Goal: Task Accomplishment & Management: Manage account settings

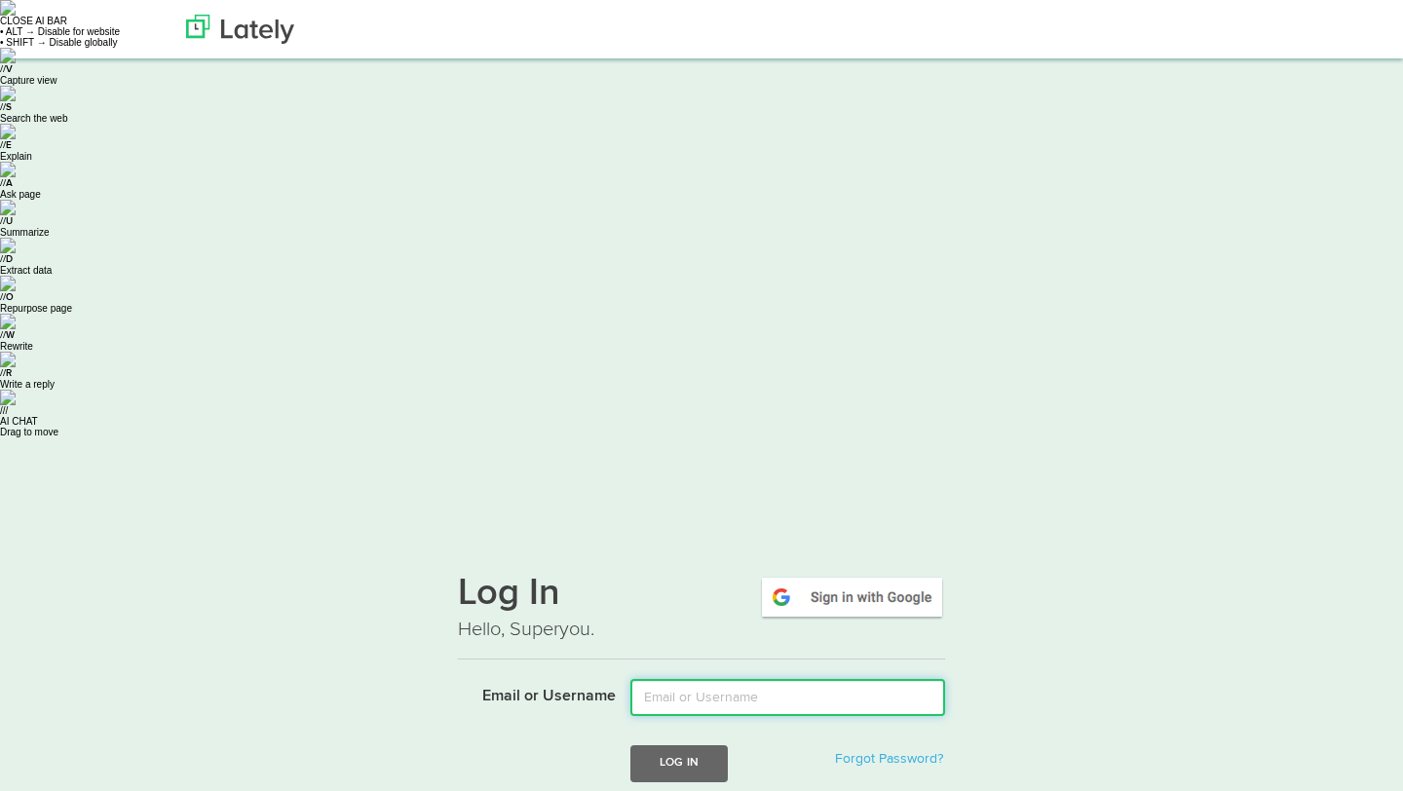
click at [709, 679] on input "Email or Username" at bounding box center [787, 697] width 315 height 37
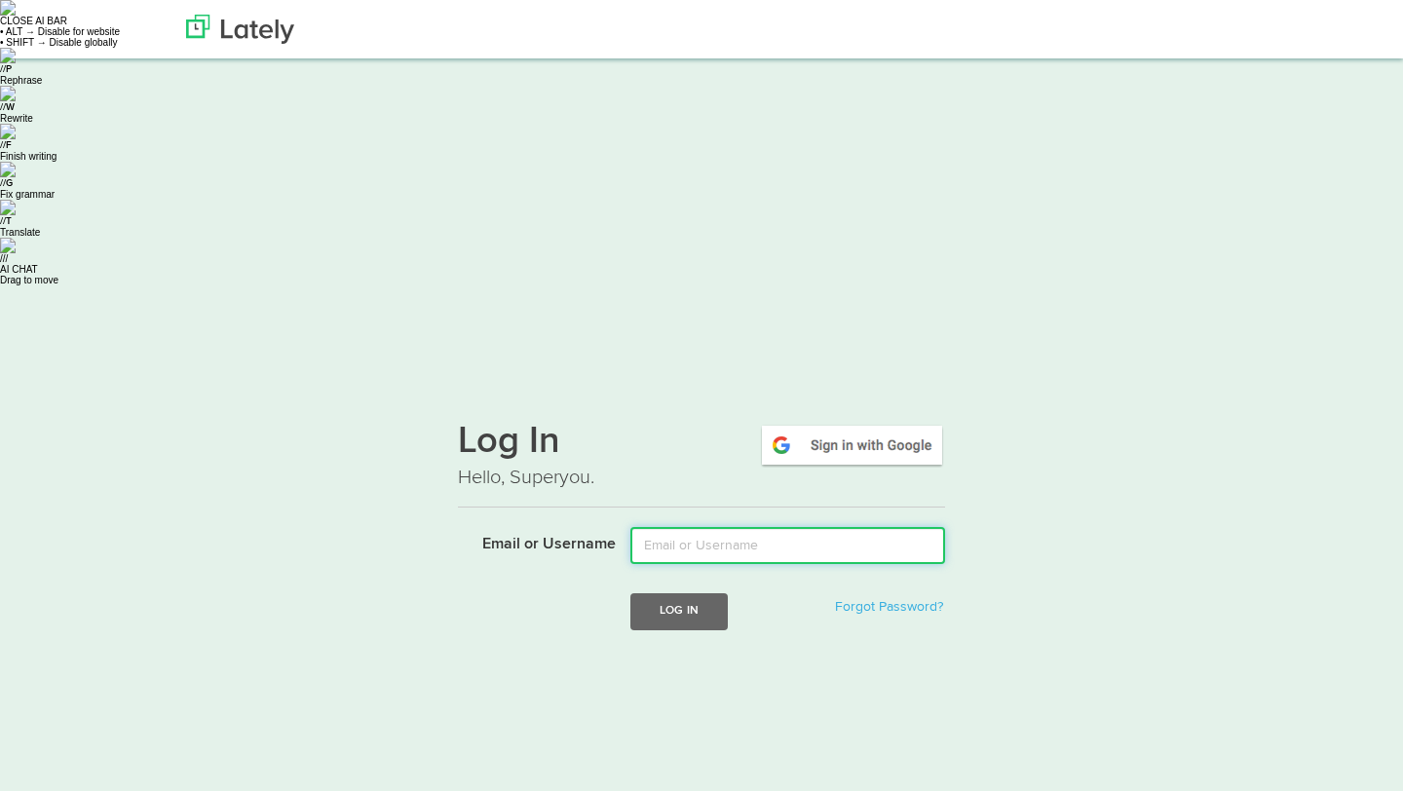
type input "romeroy@fifth-dimension.io"
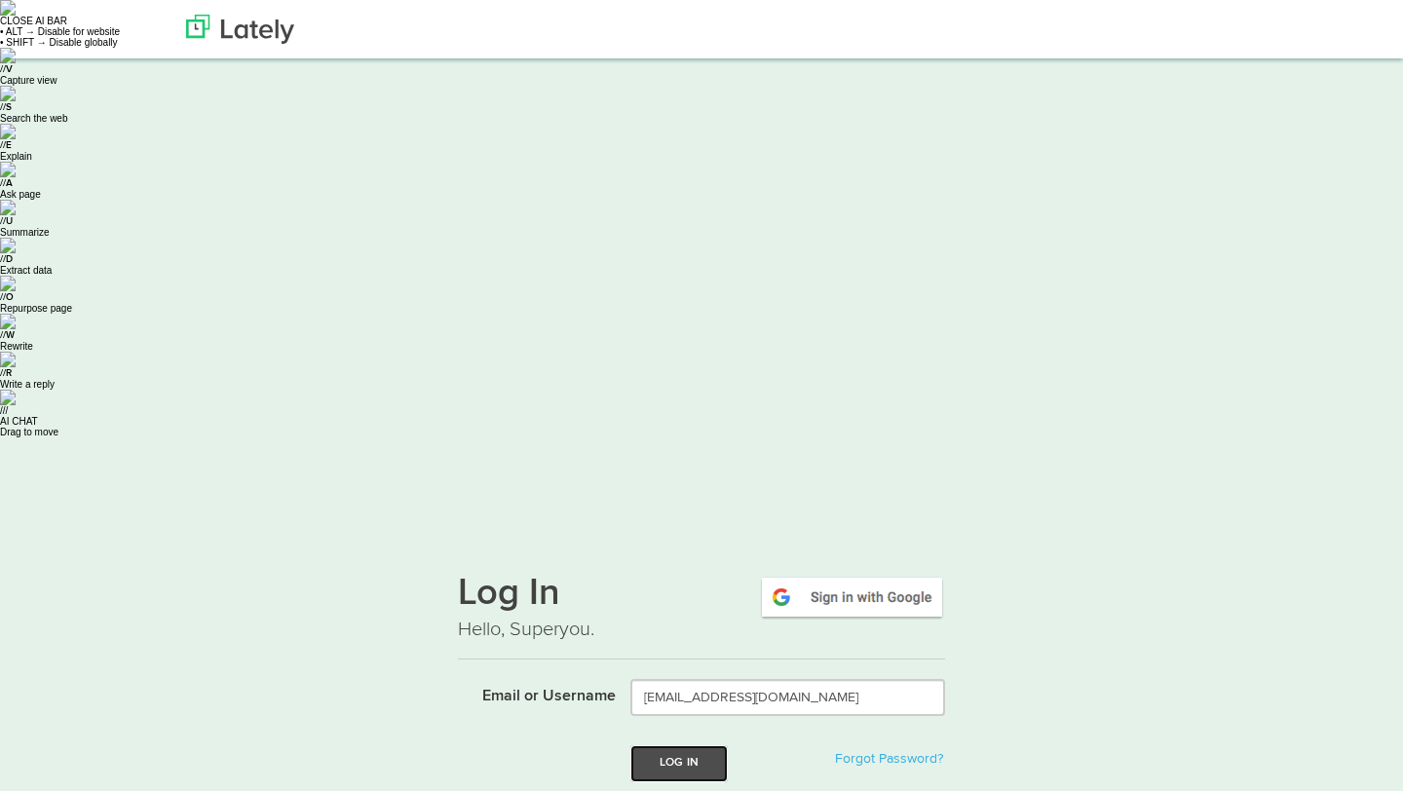
click at [690, 745] on button "Log In" at bounding box center [678, 763] width 97 height 36
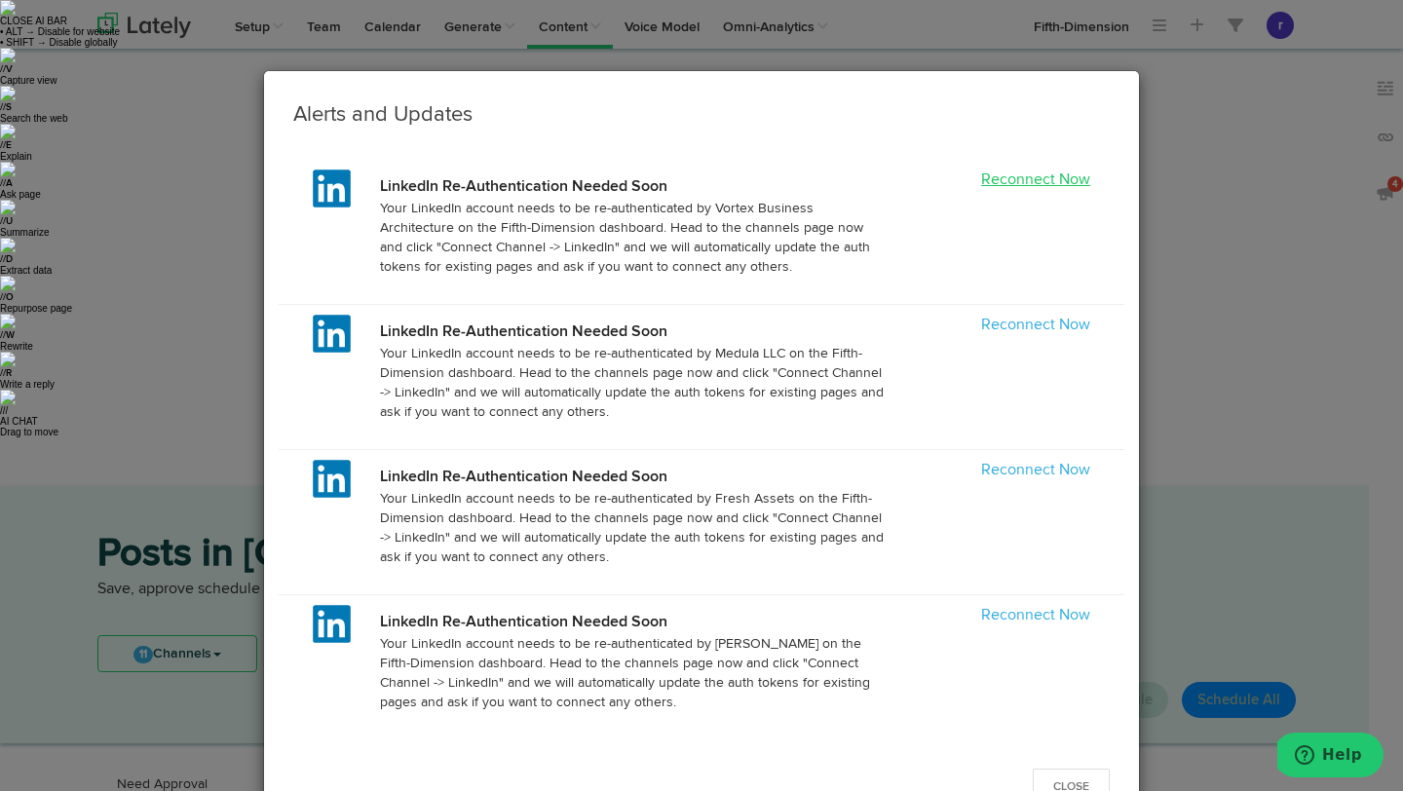
click at [996, 181] on link "Reconnect Now" at bounding box center [1035, 180] width 109 height 16
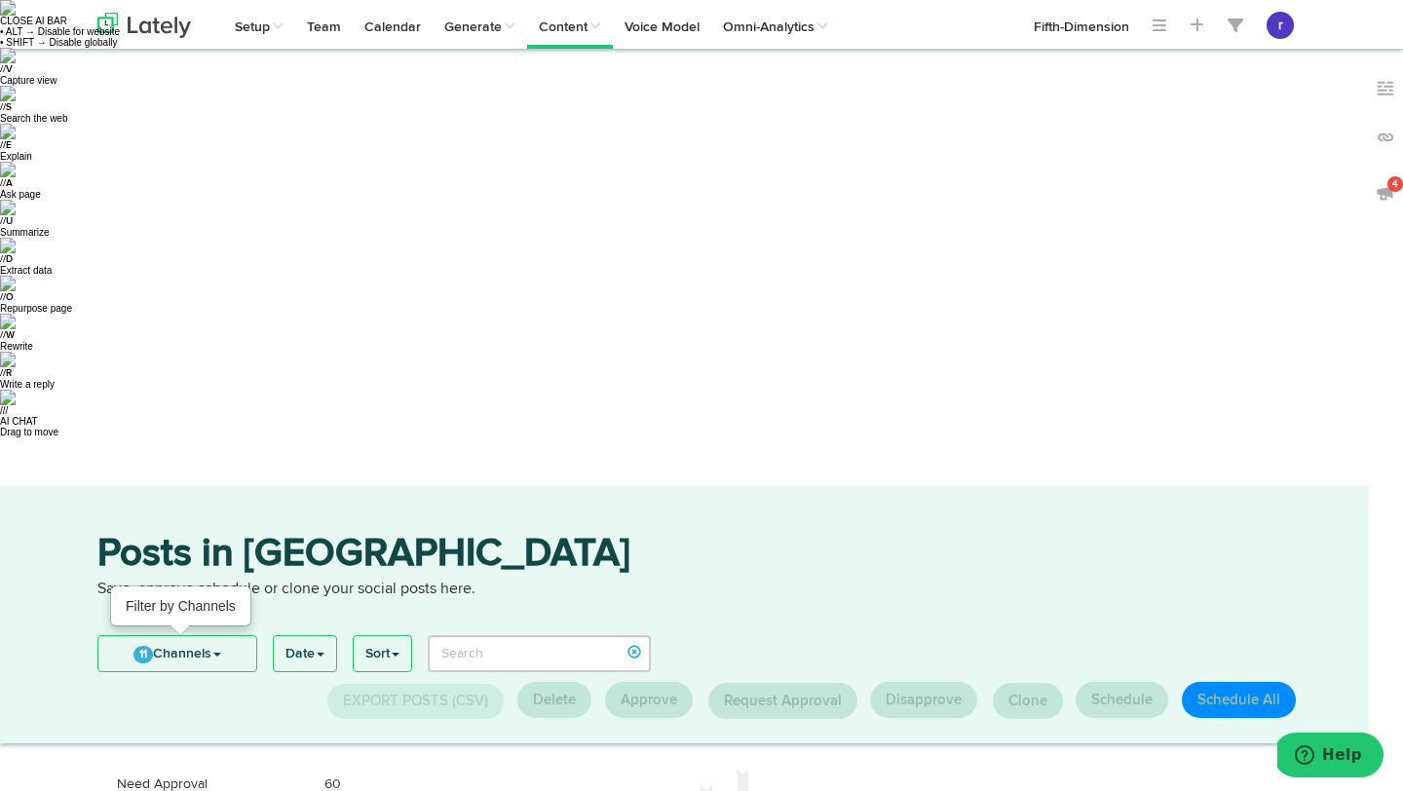
click at [230, 636] on link "11 Channels" at bounding box center [177, 653] width 158 height 35
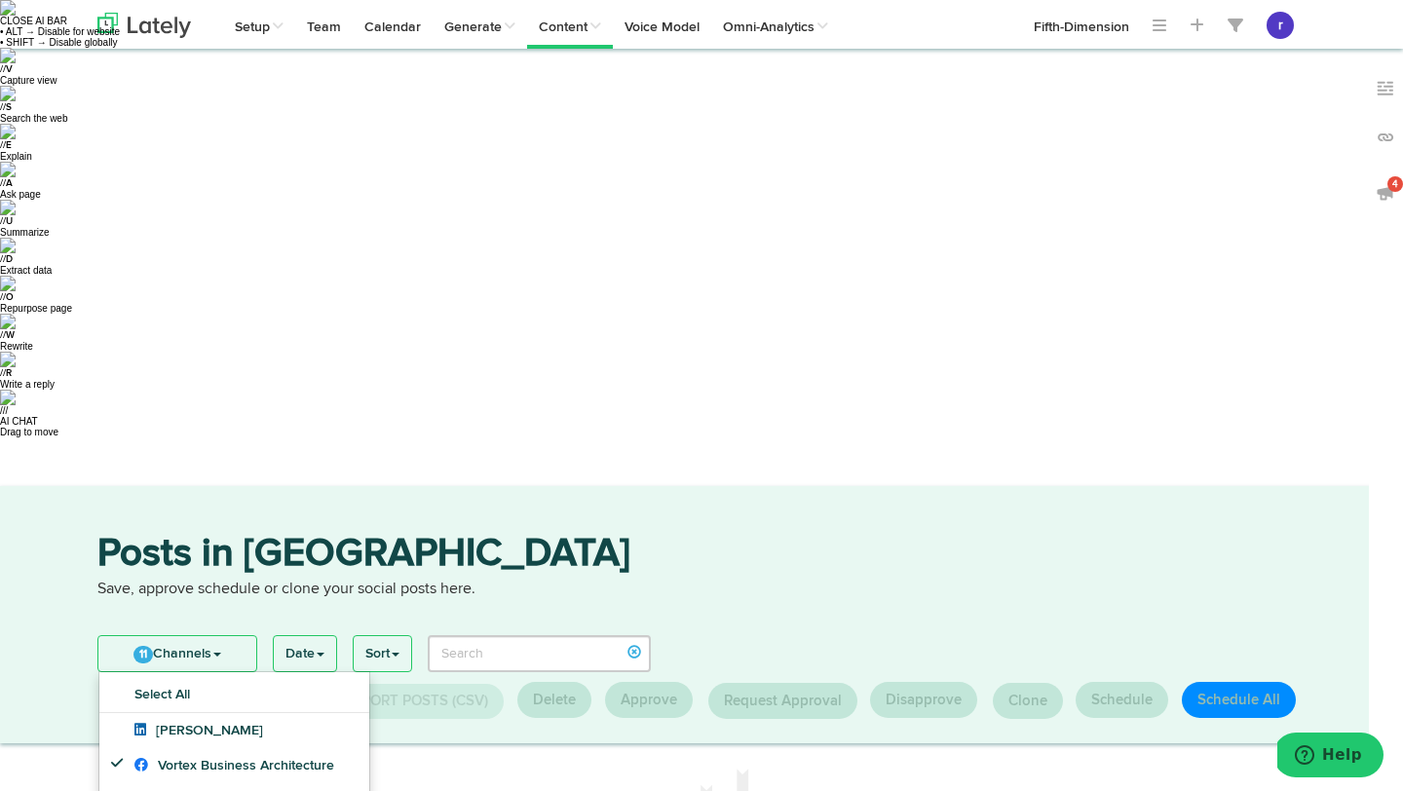
click at [347, 579] on p "Save, approve schedule or clone your social posts here." at bounding box center [701, 590] width 1208 height 22
click at [316, 535] on div "Posts in Queue Save, approve schedule or clone your social posts here." at bounding box center [701, 580] width 1237 height 91
click at [296, 579] on p "Save, approve schedule or clone your social posts here." at bounding box center [701, 590] width 1208 height 22
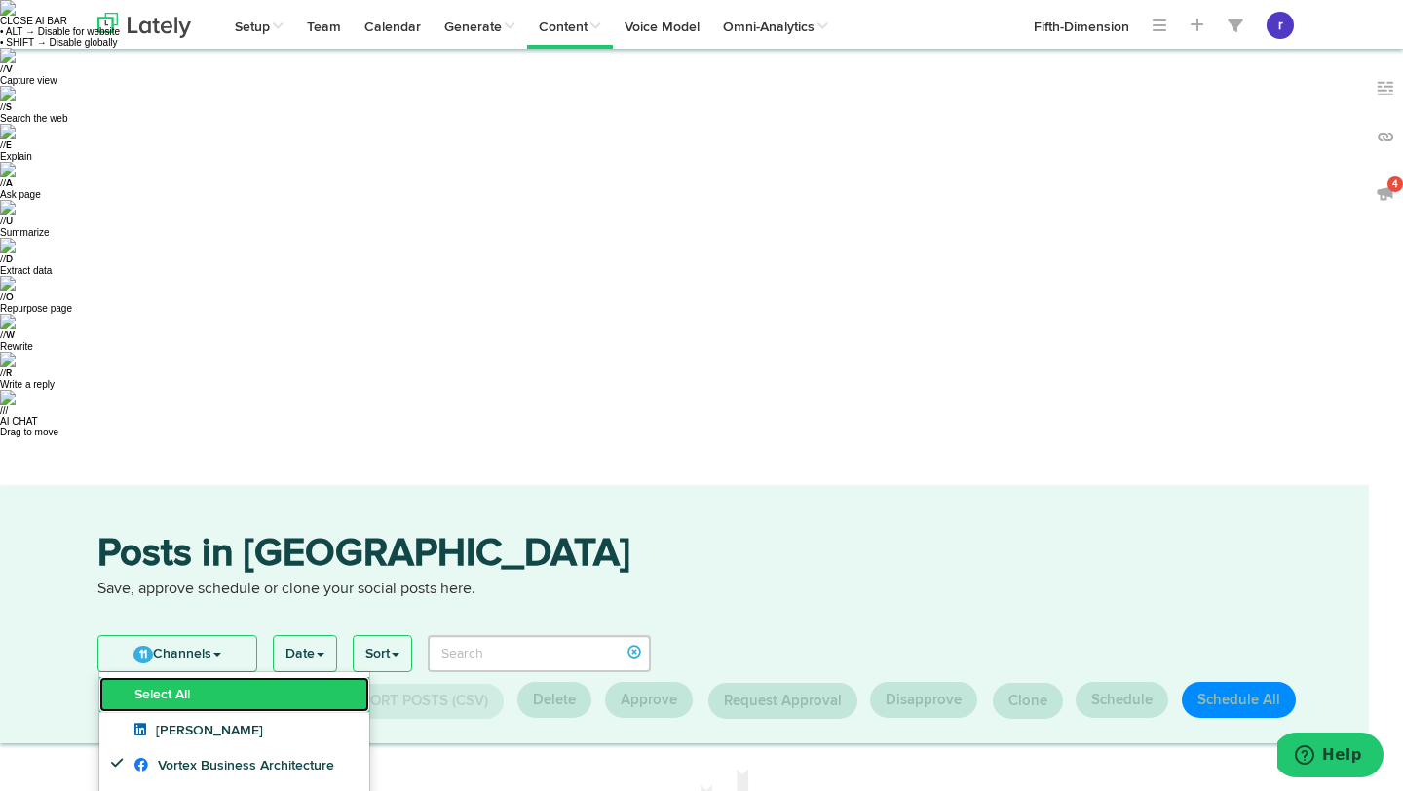
click at [297, 677] on link "Select All" at bounding box center [234, 694] width 270 height 35
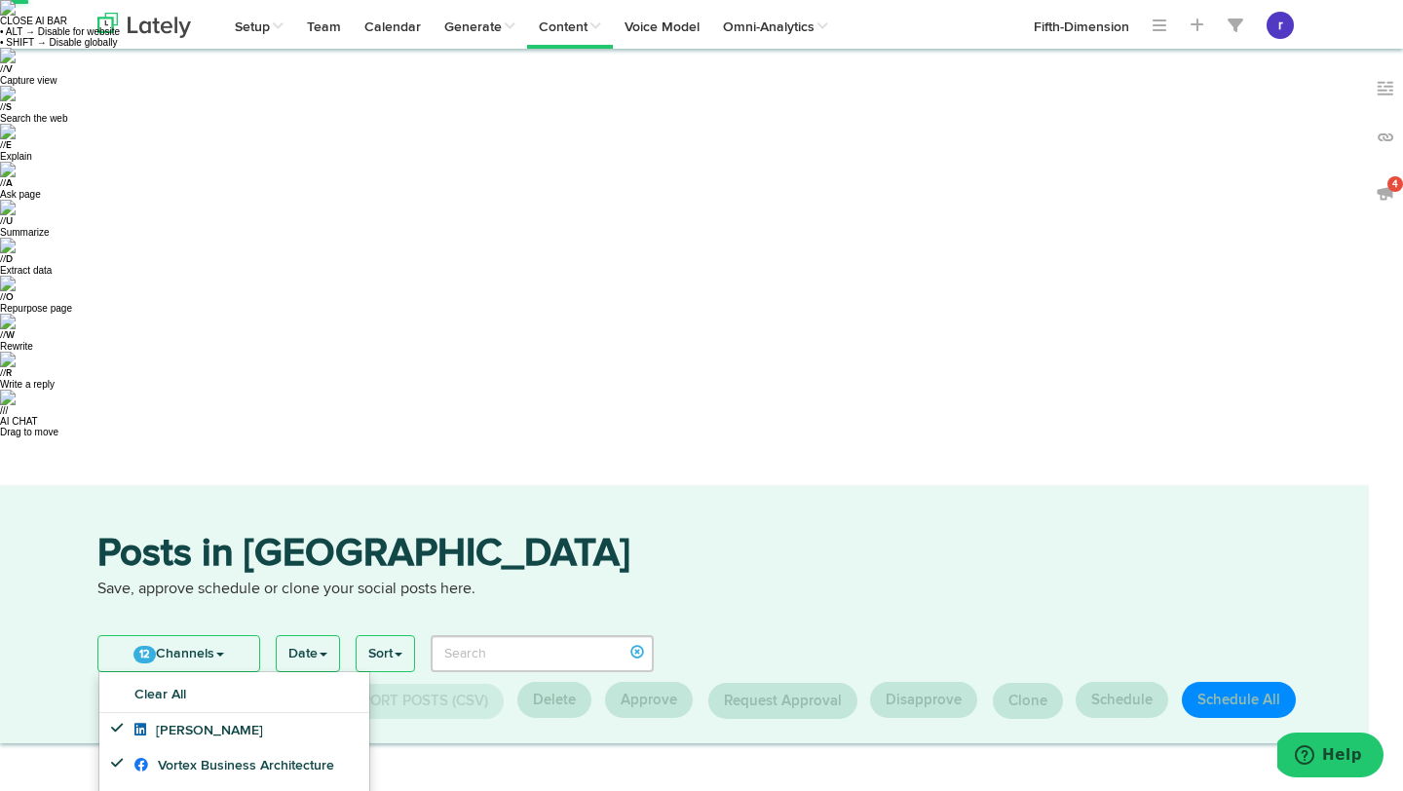
click at [383, 535] on h3 "Posts in Queue" at bounding box center [701, 557] width 1208 height 44
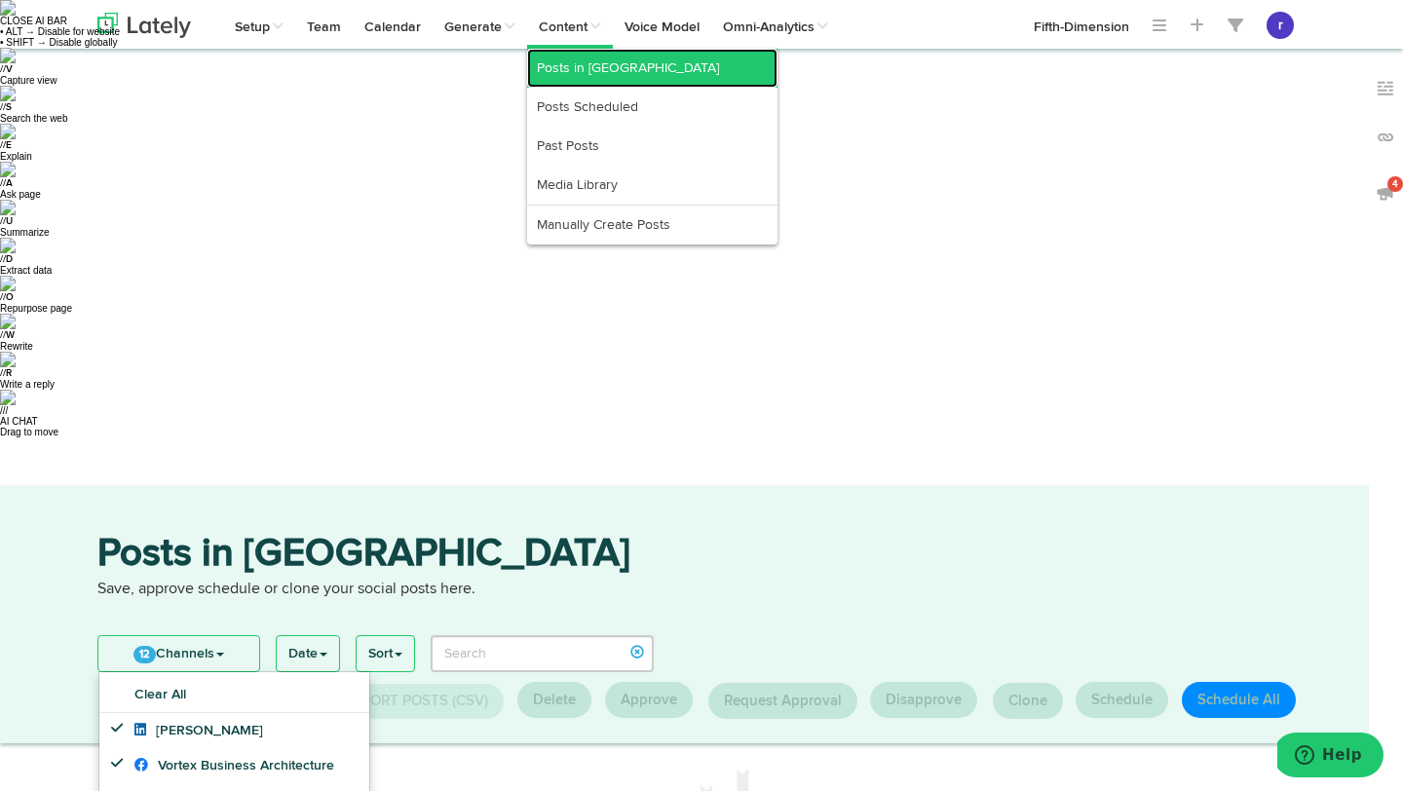
click at [545, 80] on link "Posts in Queue" at bounding box center [652, 68] width 250 height 39
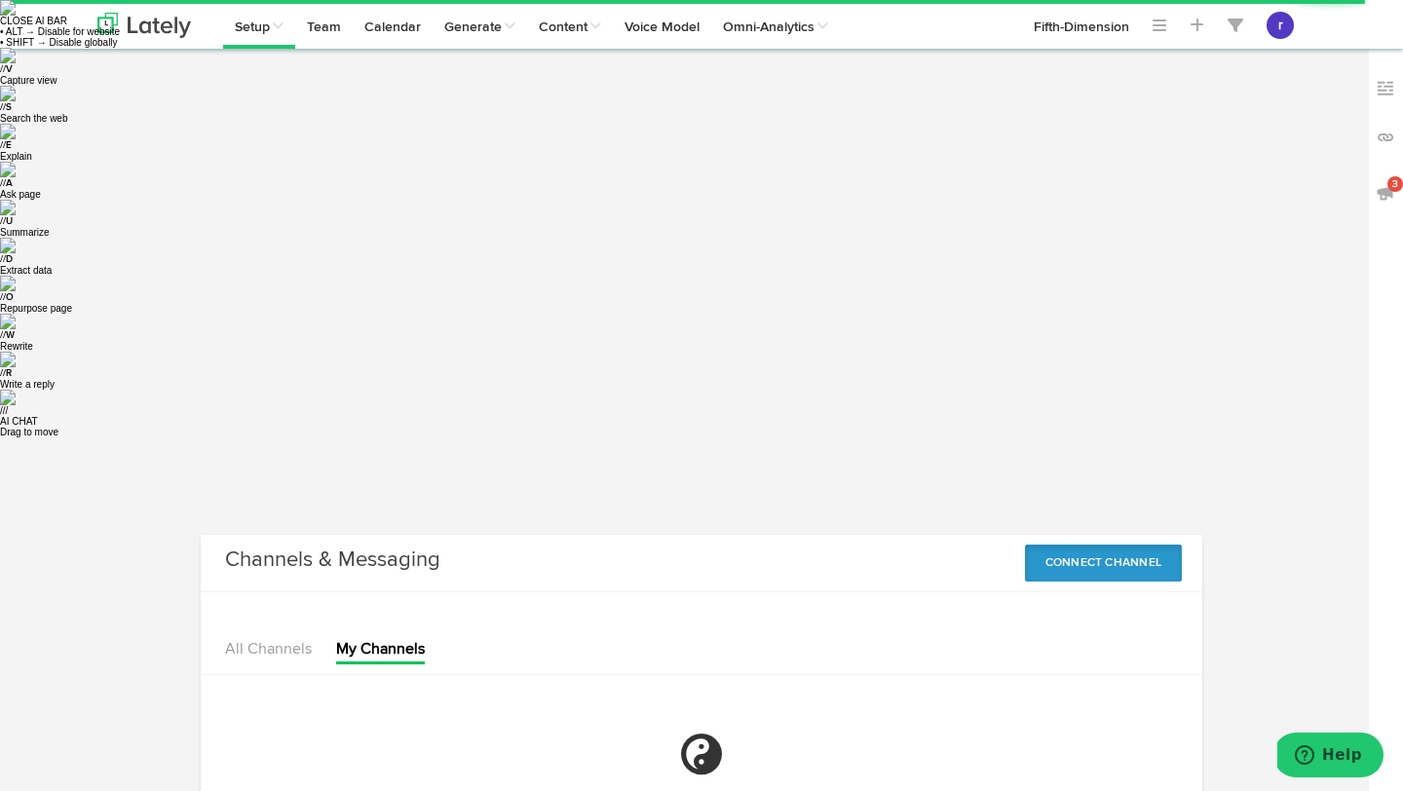
click at [1074, 545] on button "Connect Channel" at bounding box center [1104, 563] width 158 height 37
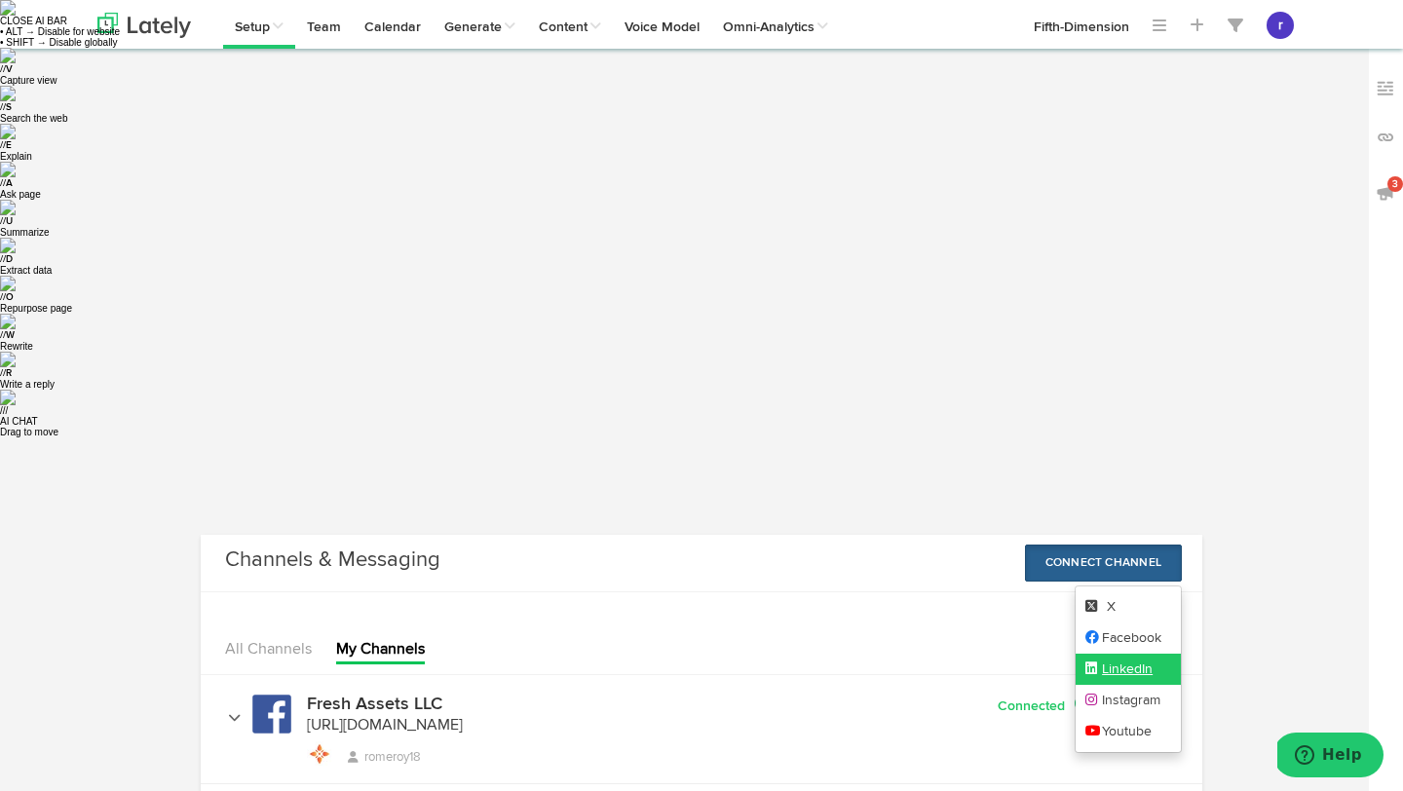
click at [1116, 654] on link "LinkedIn" at bounding box center [1128, 669] width 106 height 31
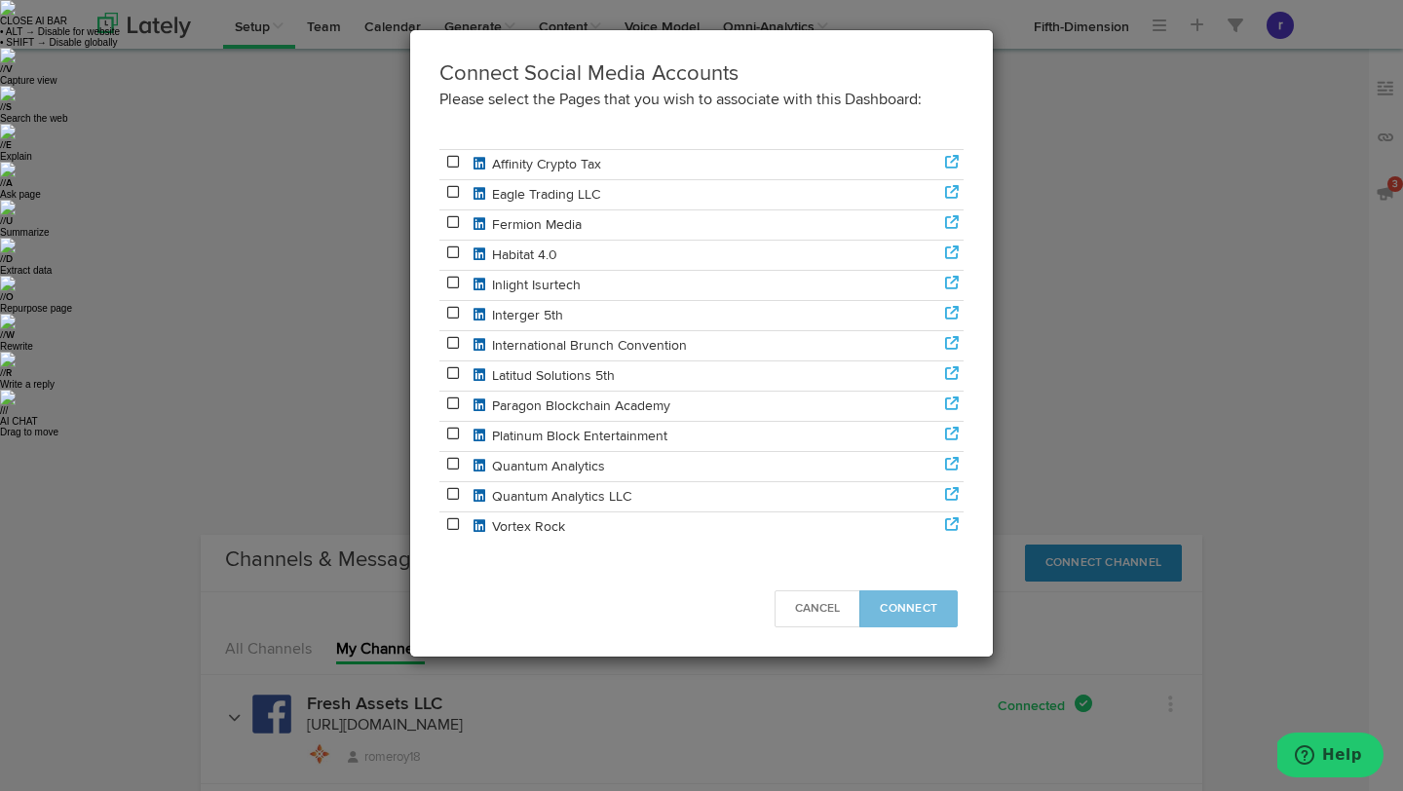
click at [452, 519] on icon at bounding box center [453, 524] width 18 height 14
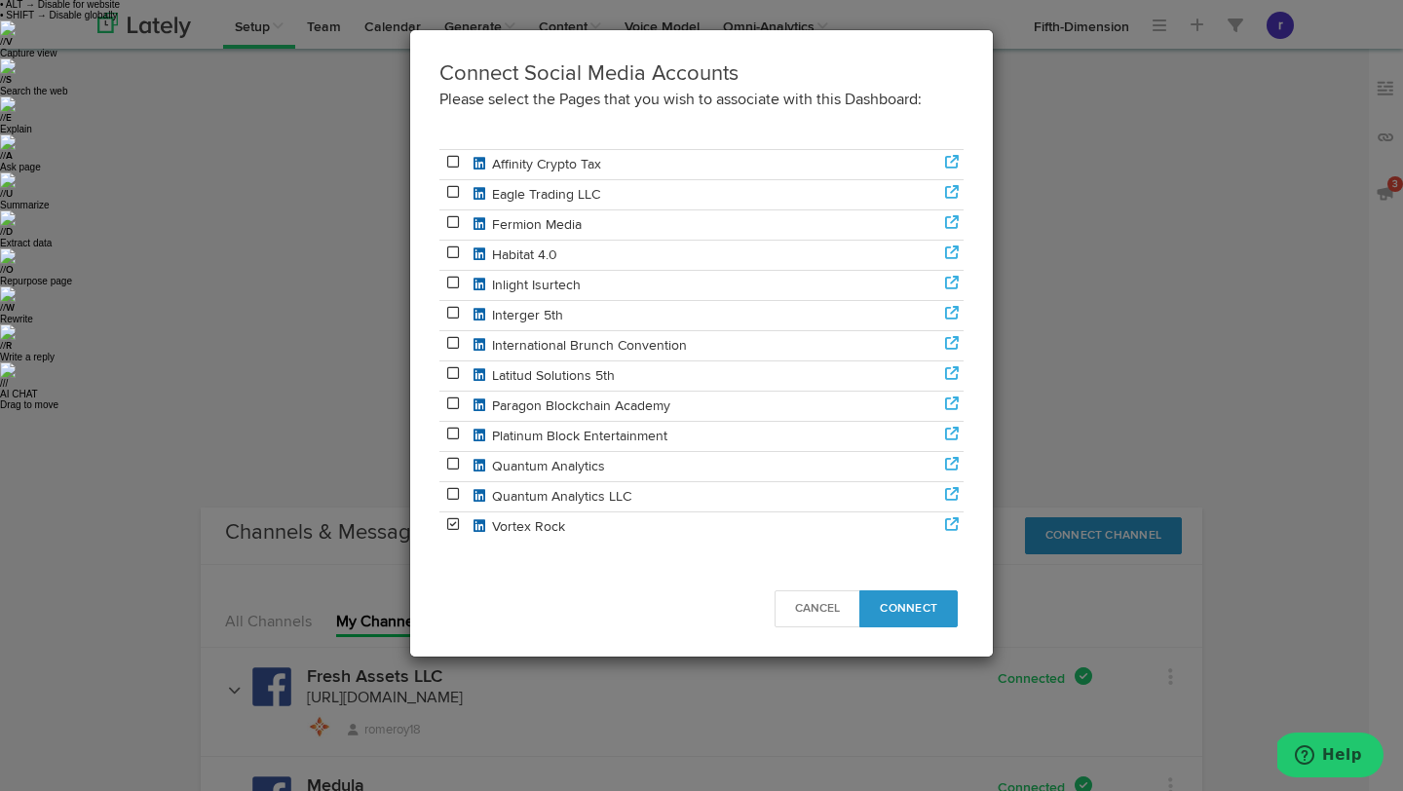
scroll to position [28, 0]
click at [896, 599] on button "Connect" at bounding box center [908, 608] width 98 height 37
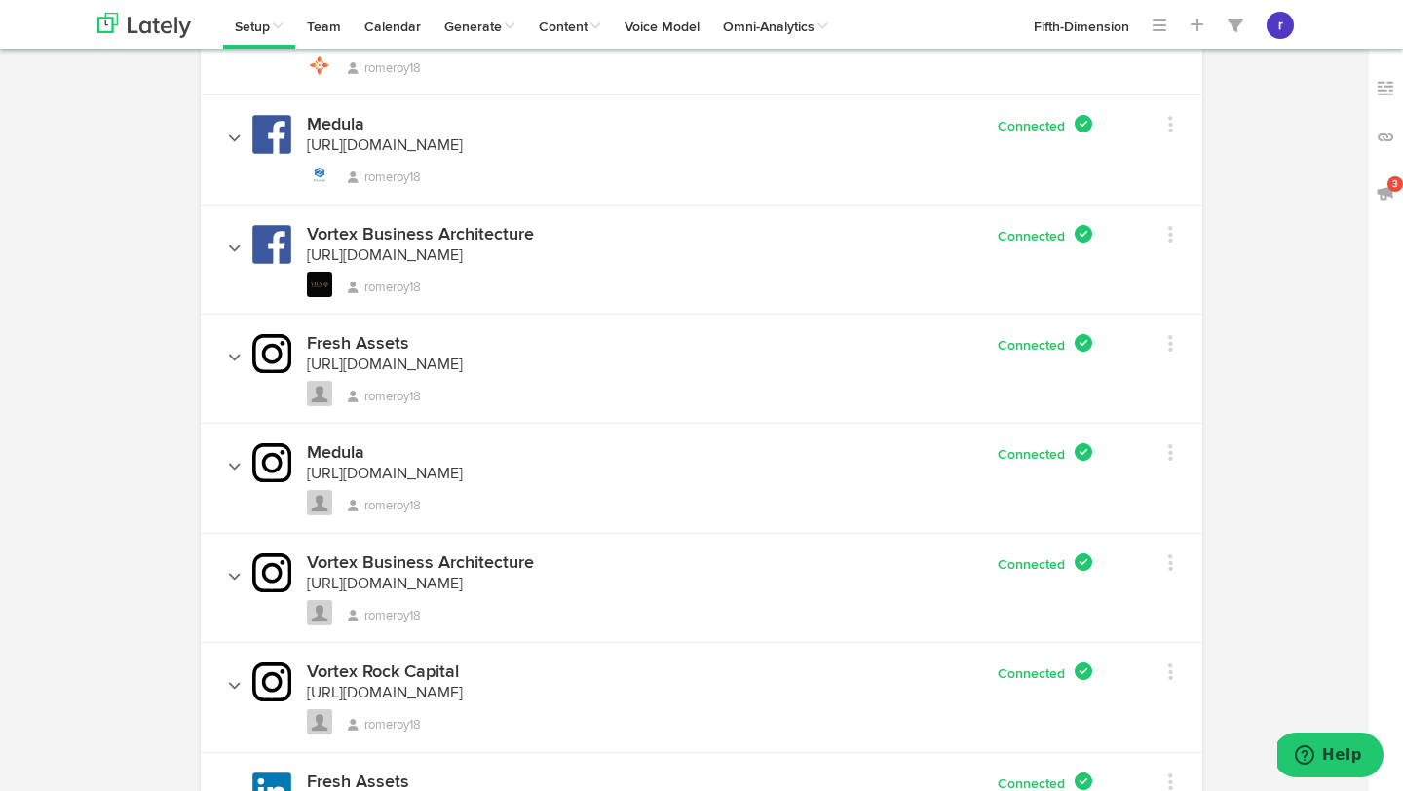
scroll to position [695, 0]
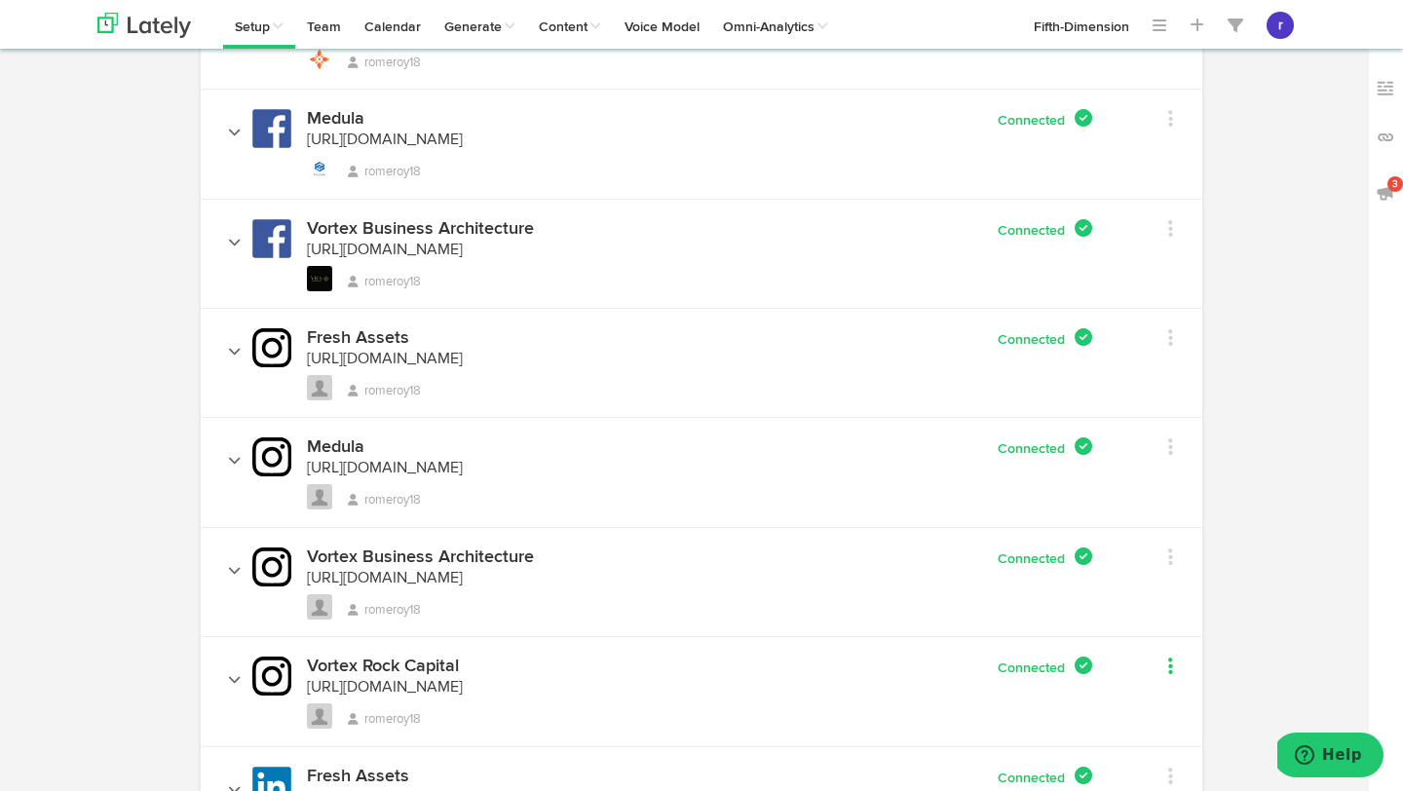
click at [1168, 657] on icon at bounding box center [1170, 666] width 5 height 19
click at [1156, 755] on link "Remove" at bounding box center [1200, 770] width 156 height 31
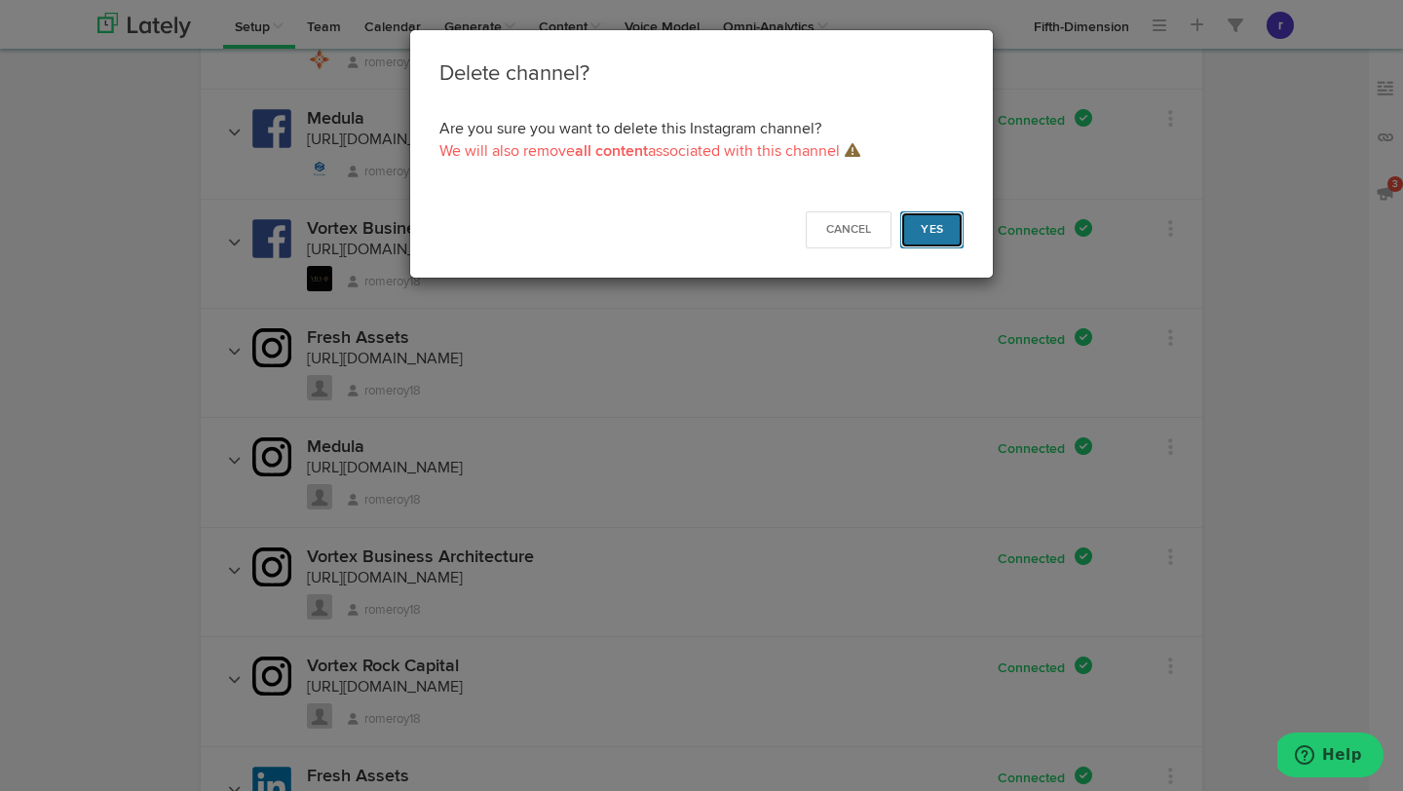
click at [913, 225] on button "Yes" at bounding box center [931, 229] width 63 height 37
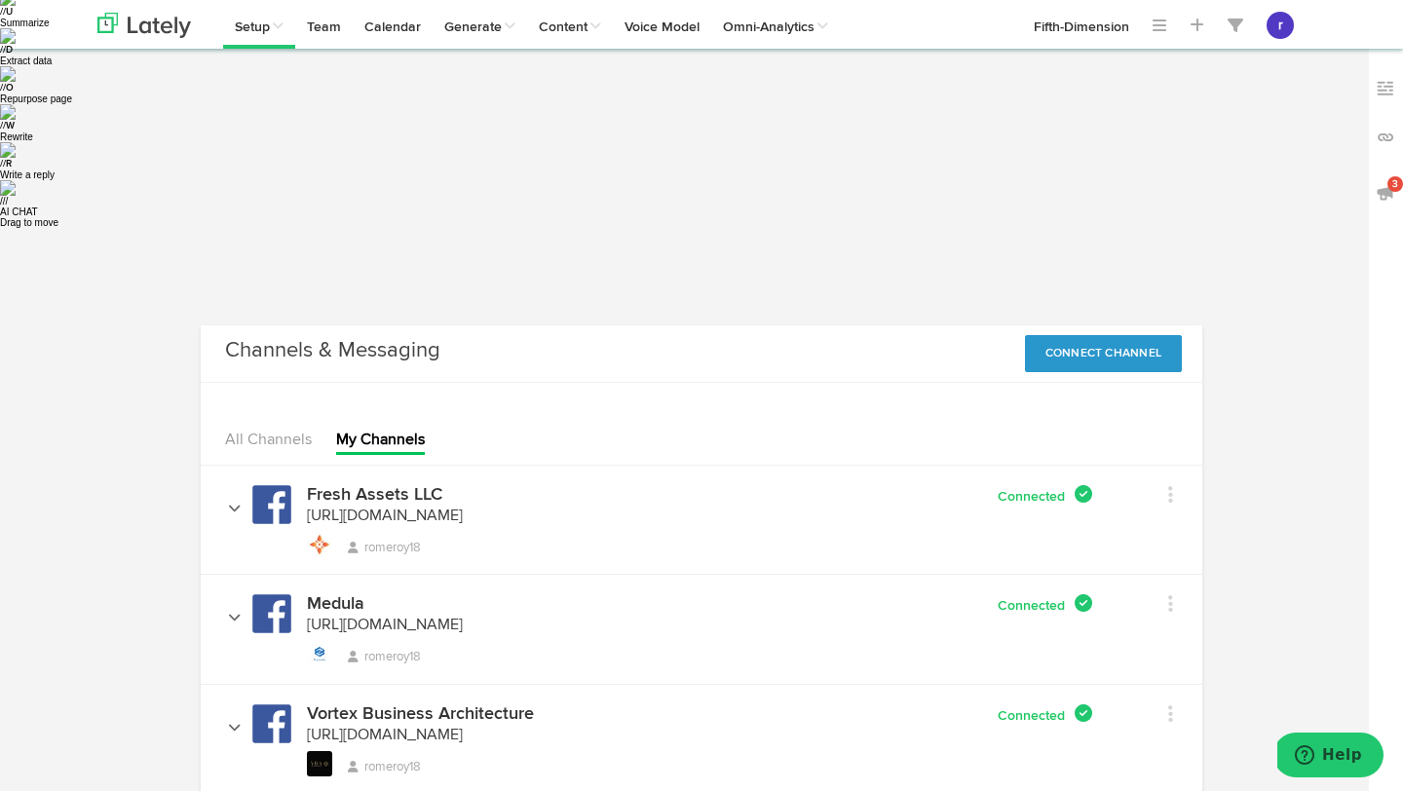
scroll to position [0, 0]
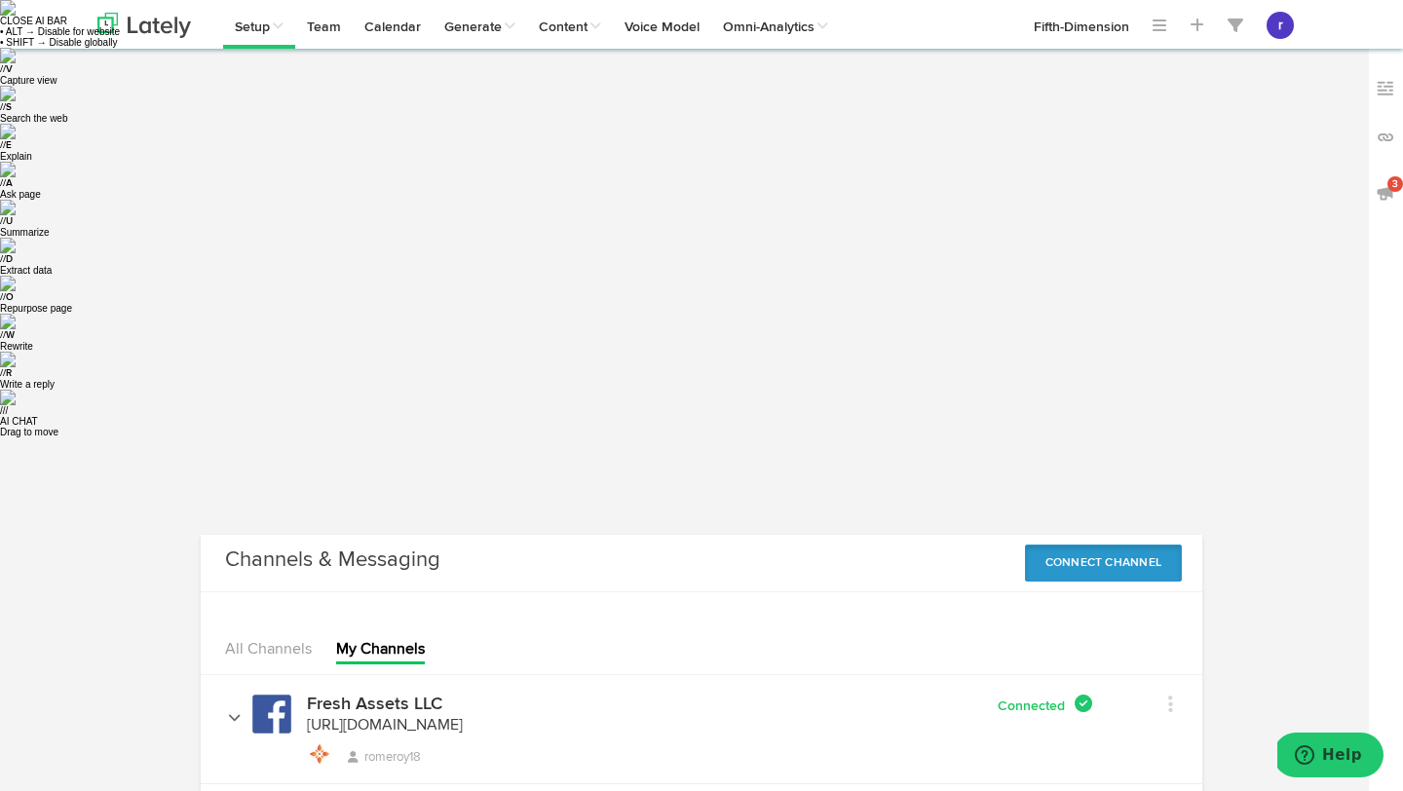
click at [1074, 545] on button "Connect Channel" at bounding box center [1104, 563] width 158 height 37
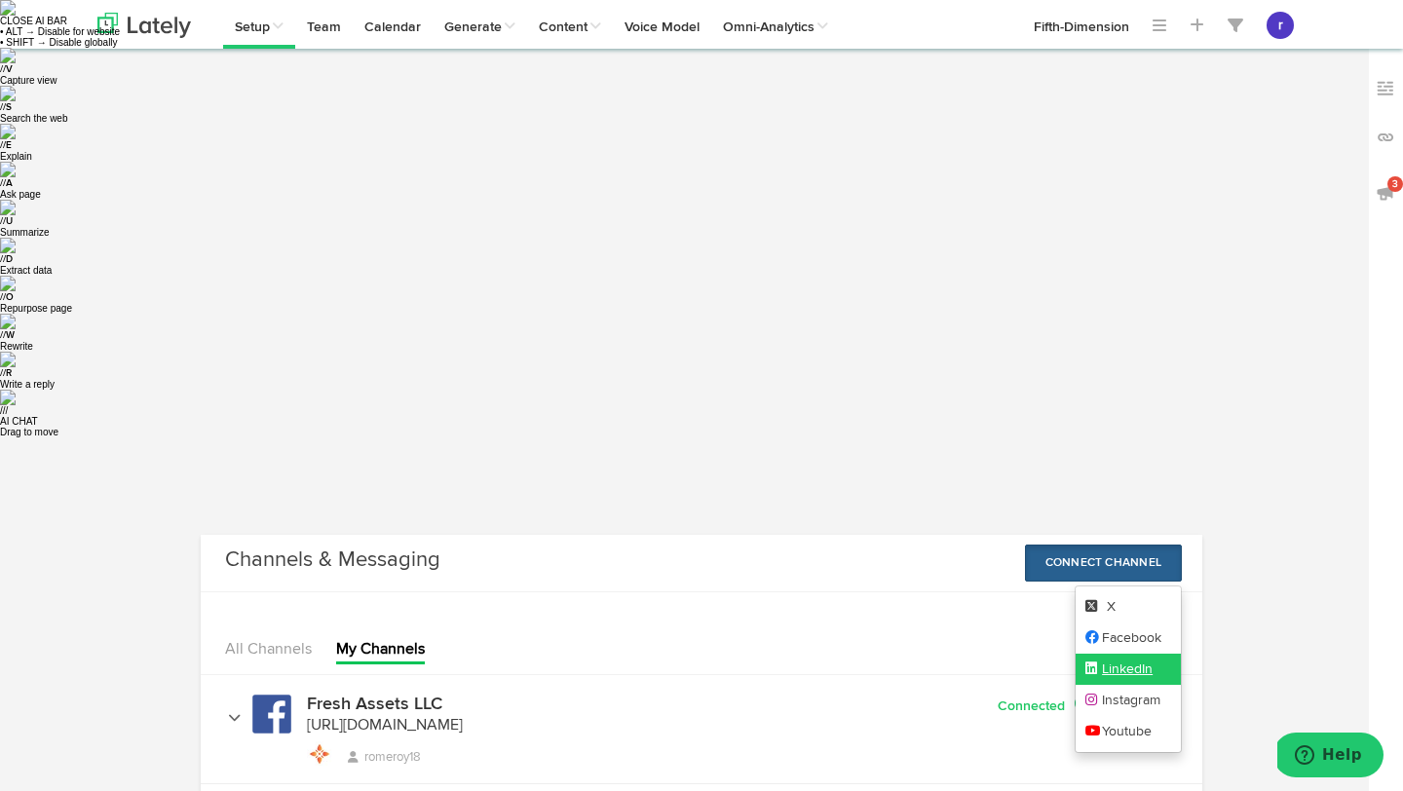
click at [1103, 654] on link "LinkedIn" at bounding box center [1128, 669] width 106 height 31
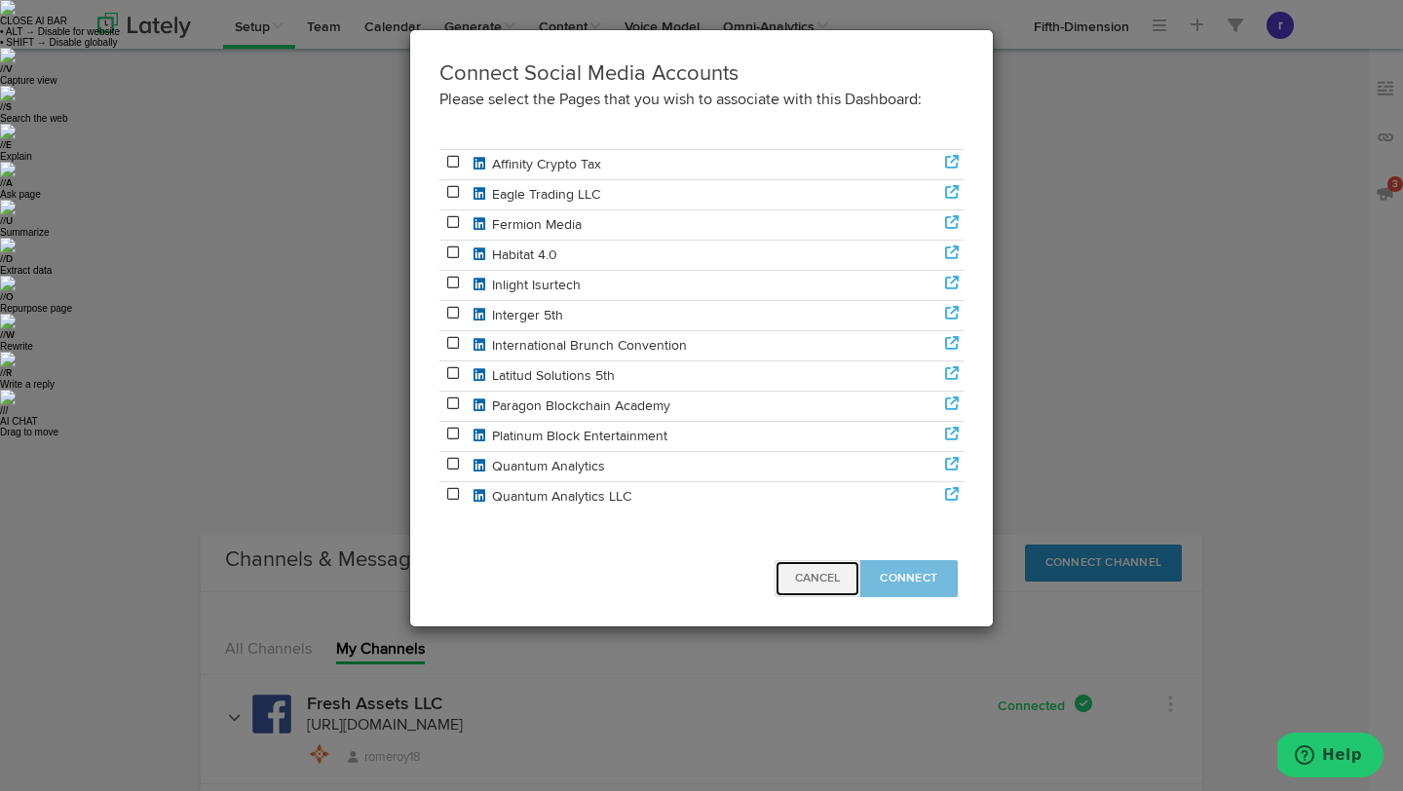
click at [841, 574] on button "Cancel" at bounding box center [817, 578] width 86 height 37
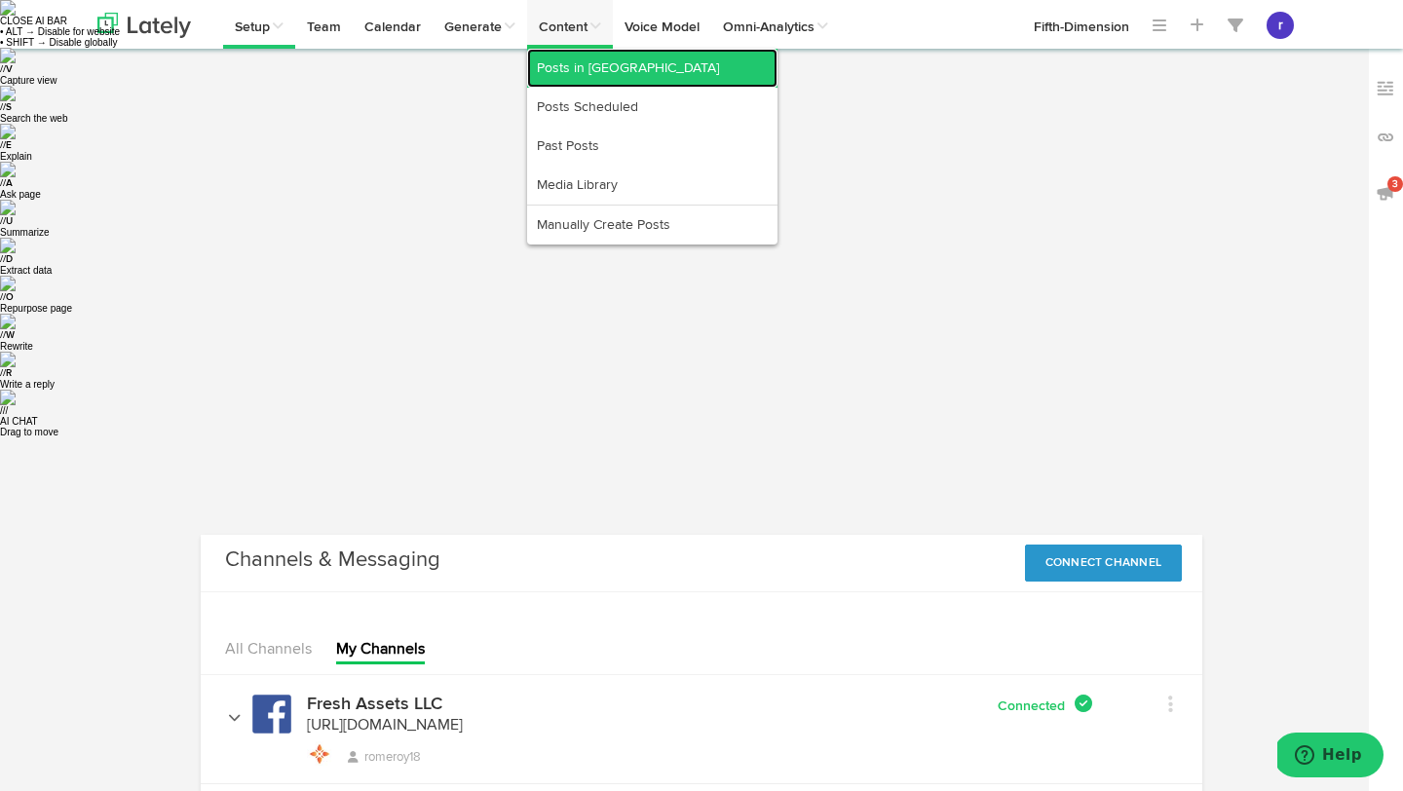
click at [544, 62] on link "Posts in [GEOGRAPHIC_DATA]" at bounding box center [652, 68] width 250 height 39
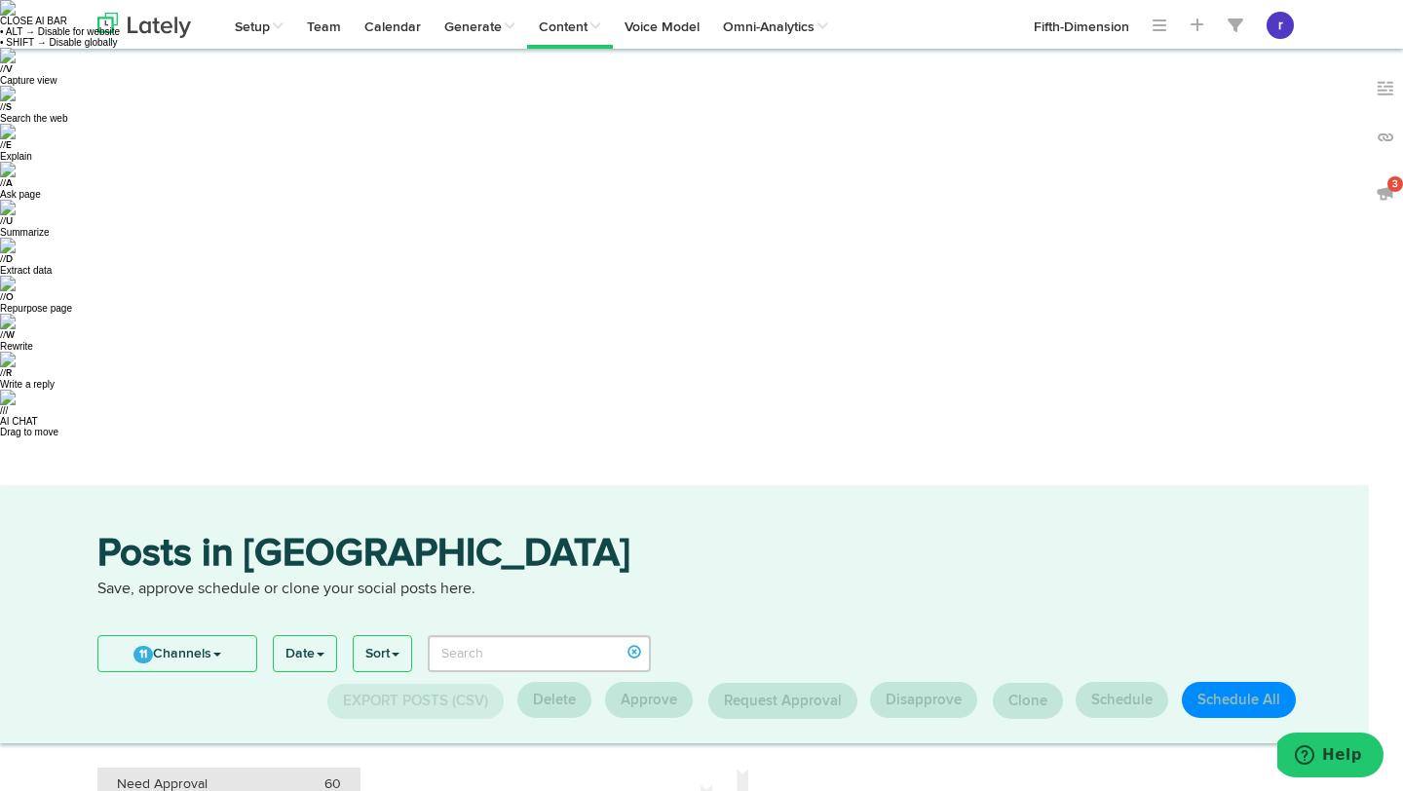
click at [270, 774] on div "Need Approval 60" at bounding box center [229, 783] width 224 height 19
click at [235, 636] on link "11 Channels" at bounding box center [177, 653] width 158 height 35
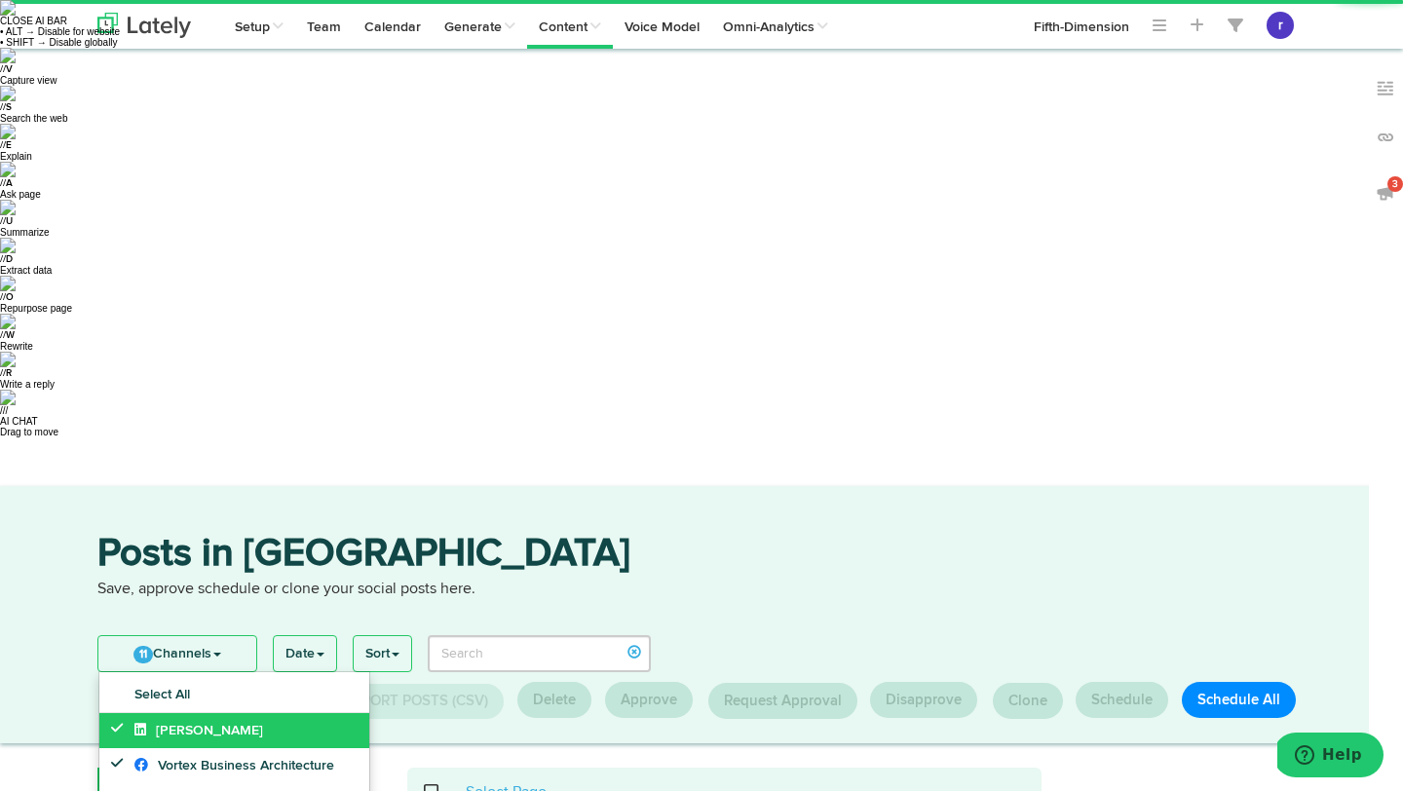
click at [233, 724] on span "[PERSON_NAME]" at bounding box center [198, 731] width 129 height 14
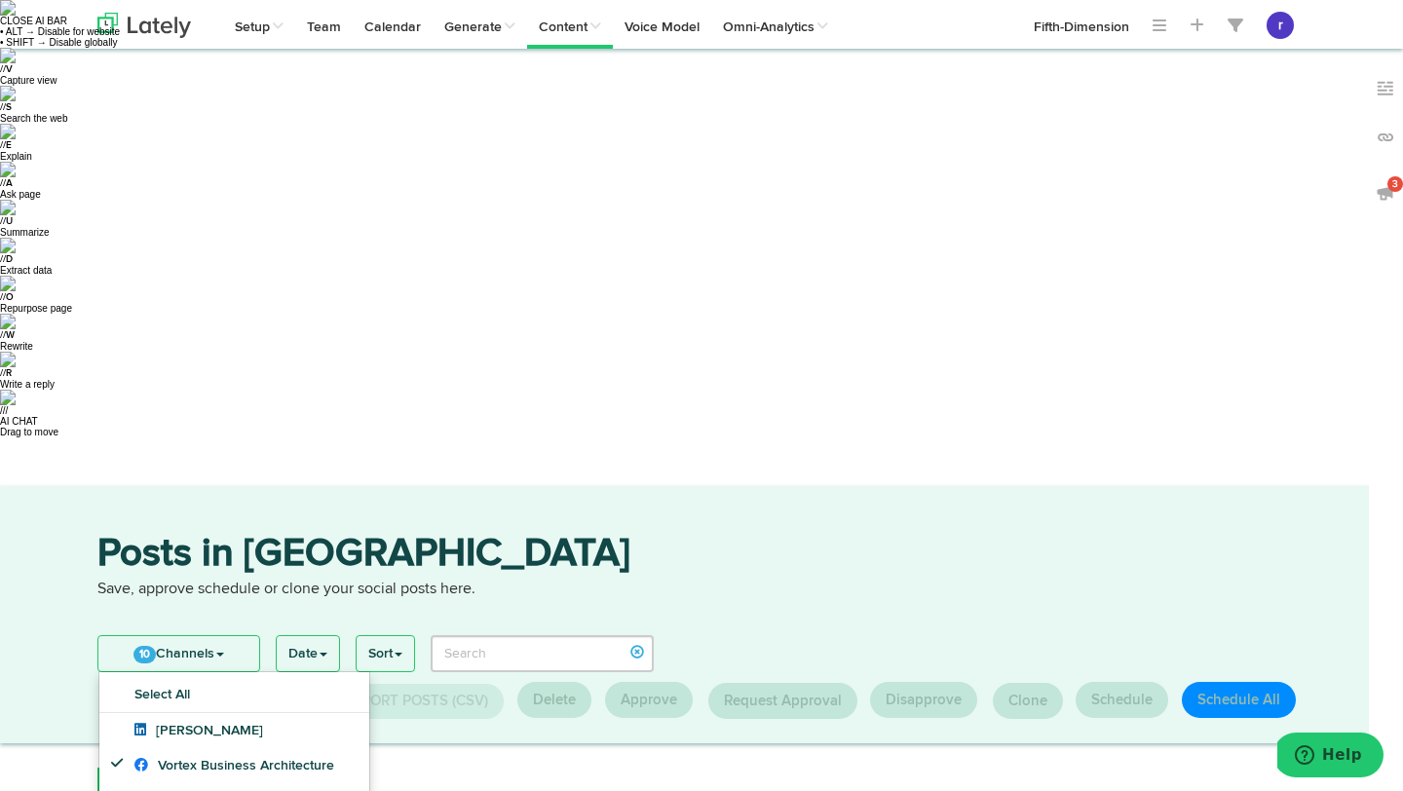
click at [578, 579] on p "Save, approve schedule or clone your social posts here." at bounding box center [701, 590] width 1208 height 22
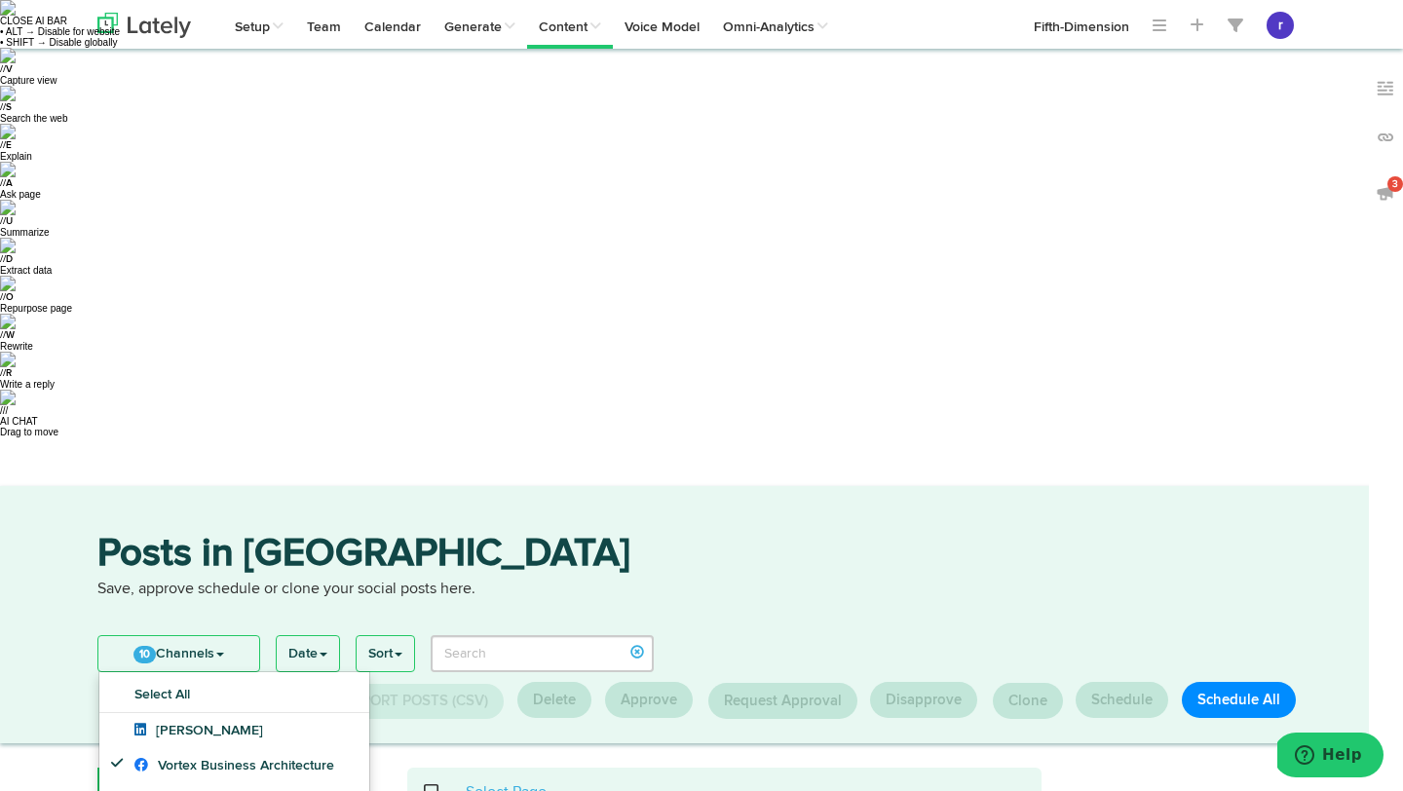
click at [435, 790] on span at bounding box center [442, 792] width 40 height 1
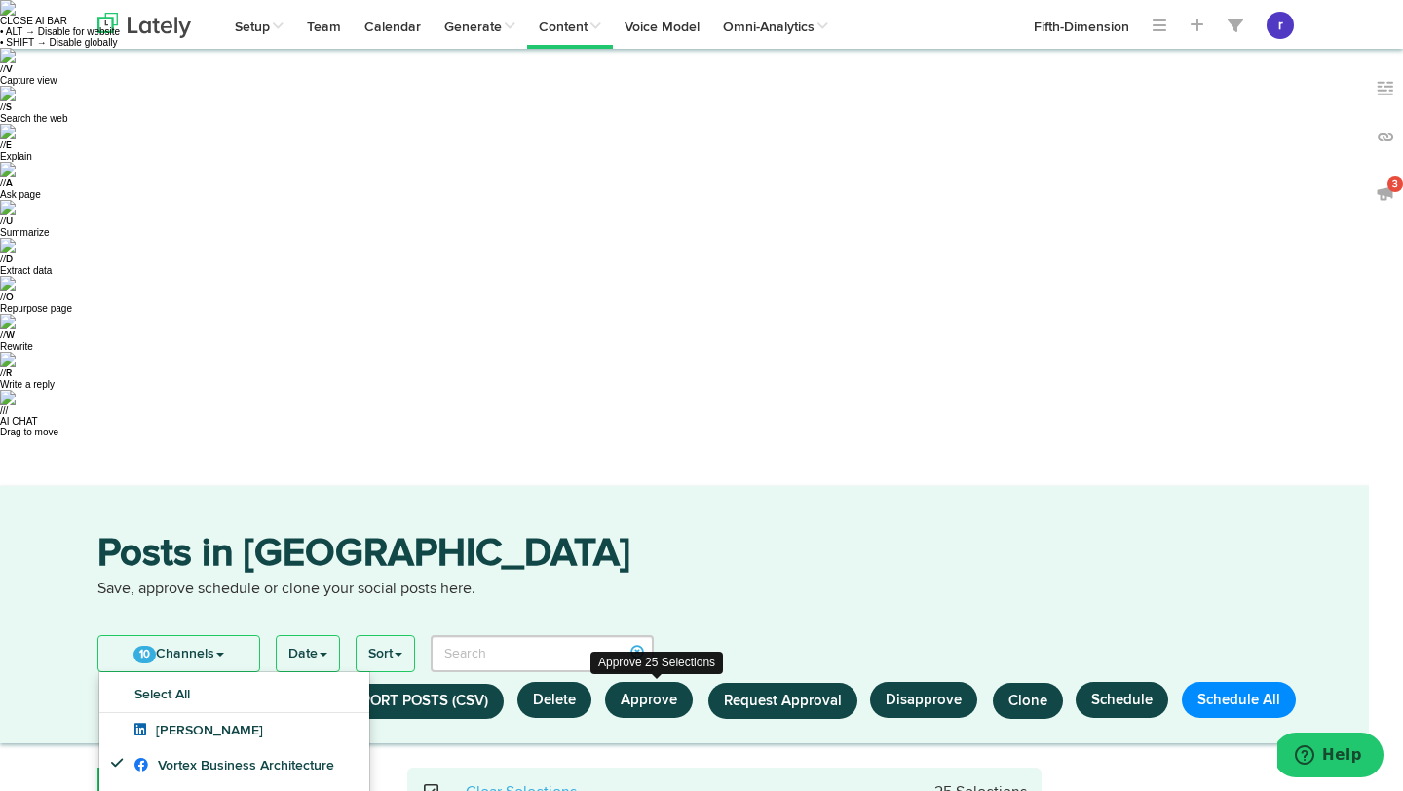
click at [680, 682] on button "Approve" at bounding box center [649, 700] width 88 height 36
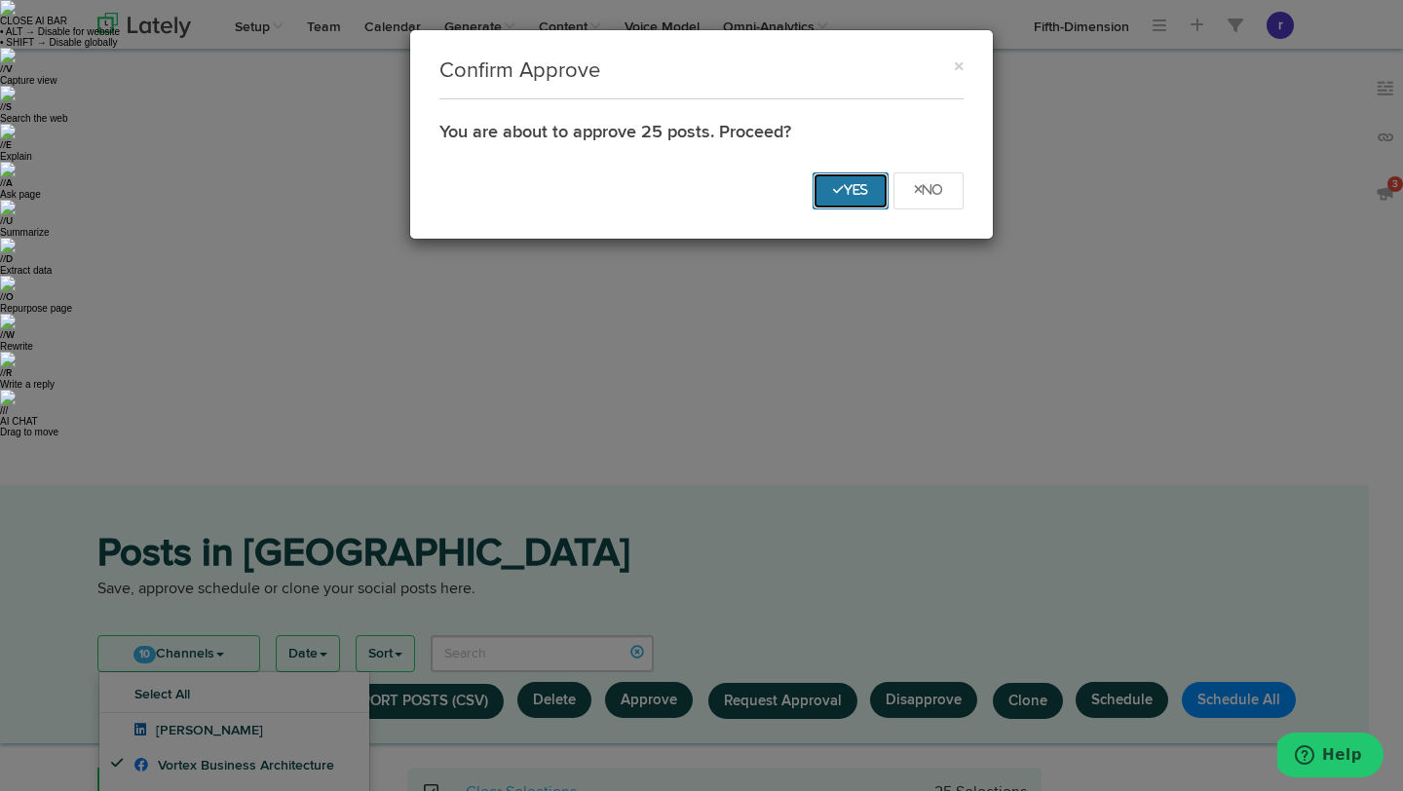
click at [849, 189] on icon "Yes" at bounding box center [850, 190] width 35 height 12
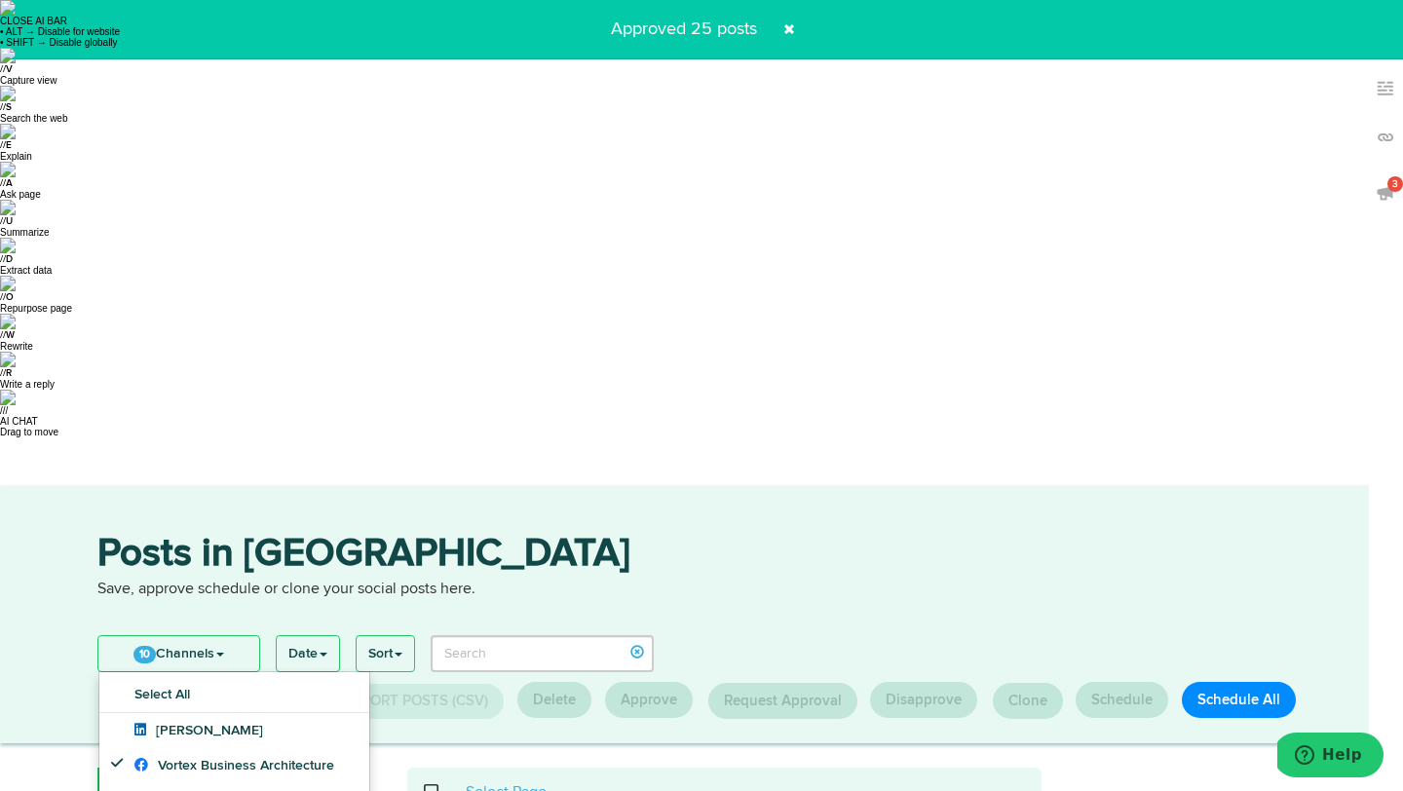
click at [431, 790] on span at bounding box center [442, 792] width 40 height 1
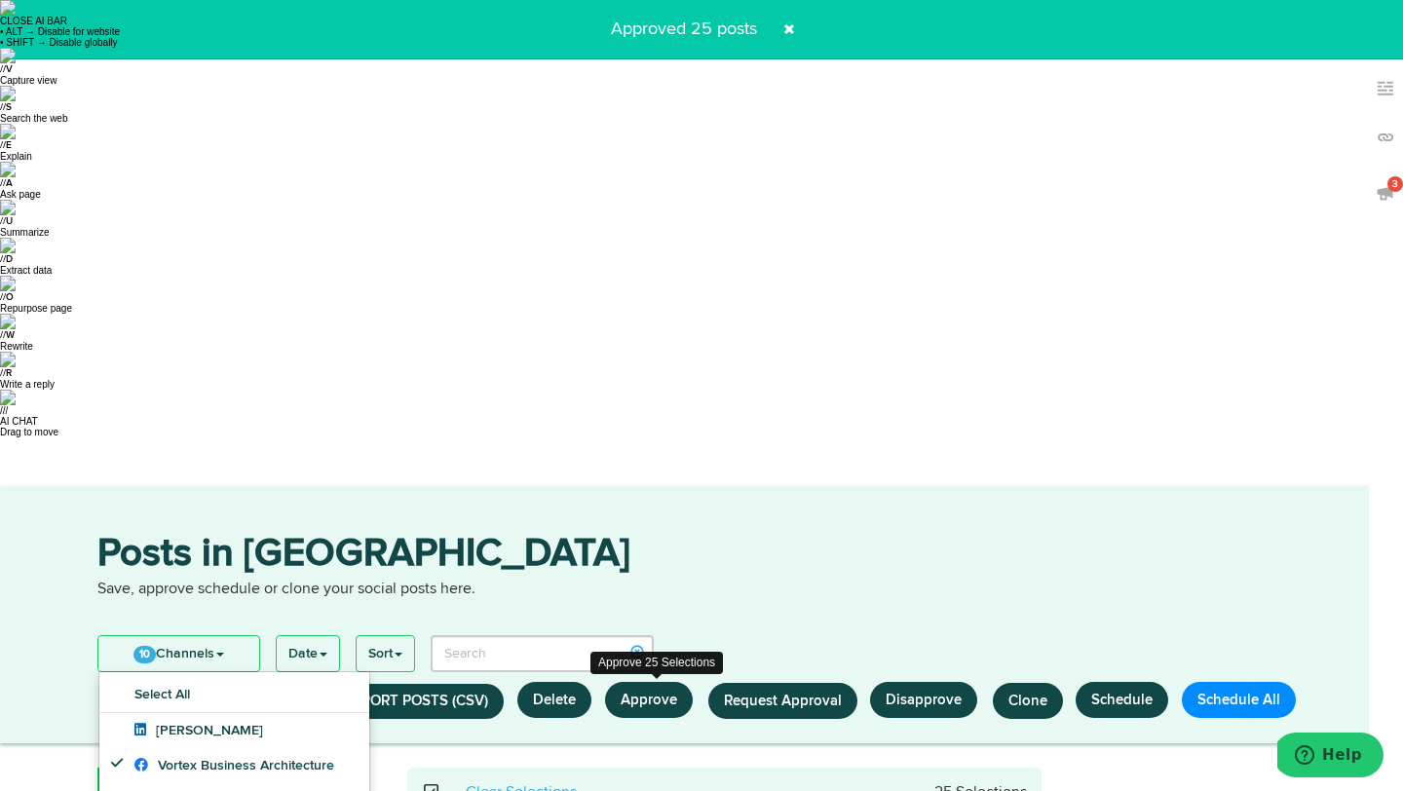
click at [636, 682] on button "Approve" at bounding box center [649, 700] width 88 height 36
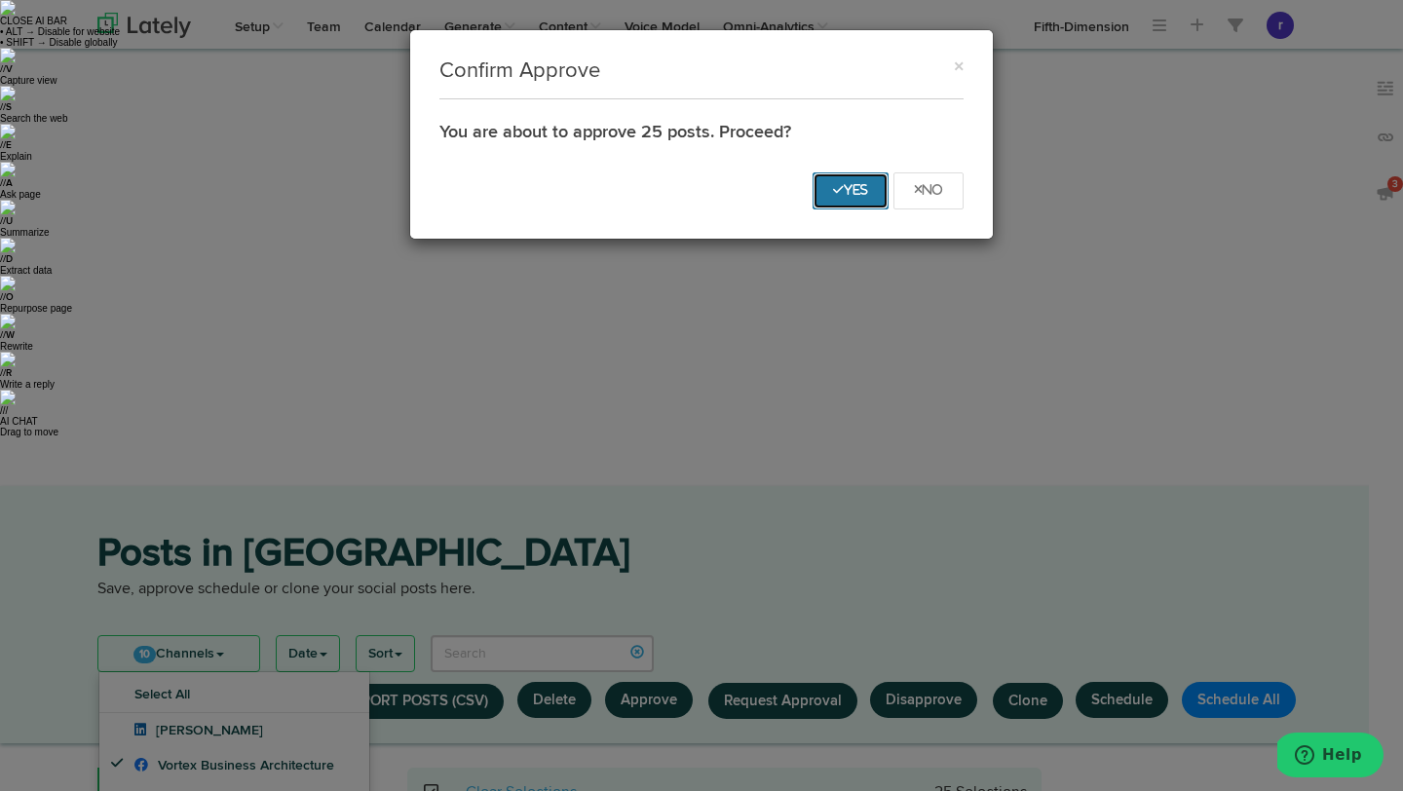
click at [864, 187] on icon "Yes" at bounding box center [850, 190] width 35 height 12
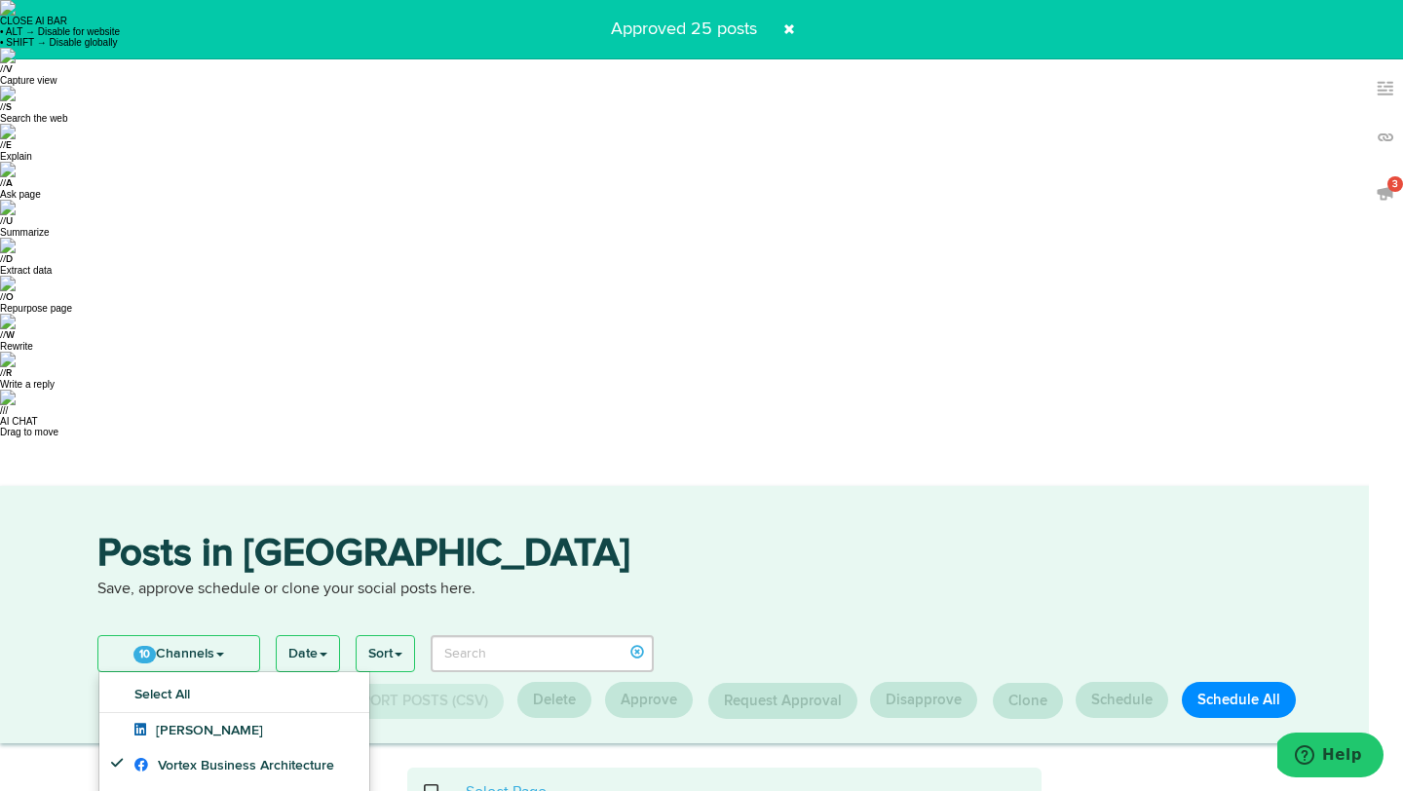
click at [428, 790] on span at bounding box center [442, 792] width 40 height 1
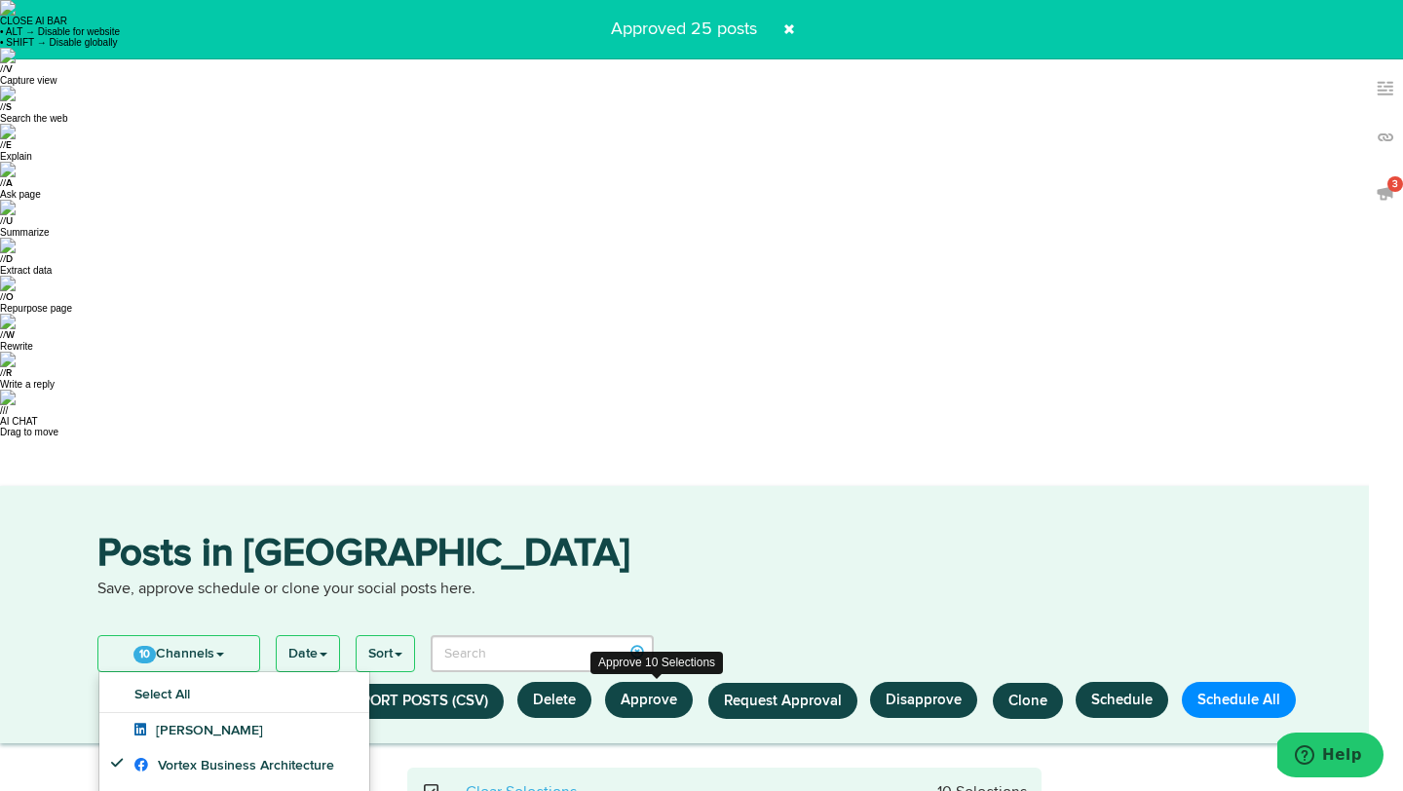
click at [649, 682] on button "Approve" at bounding box center [649, 700] width 88 height 36
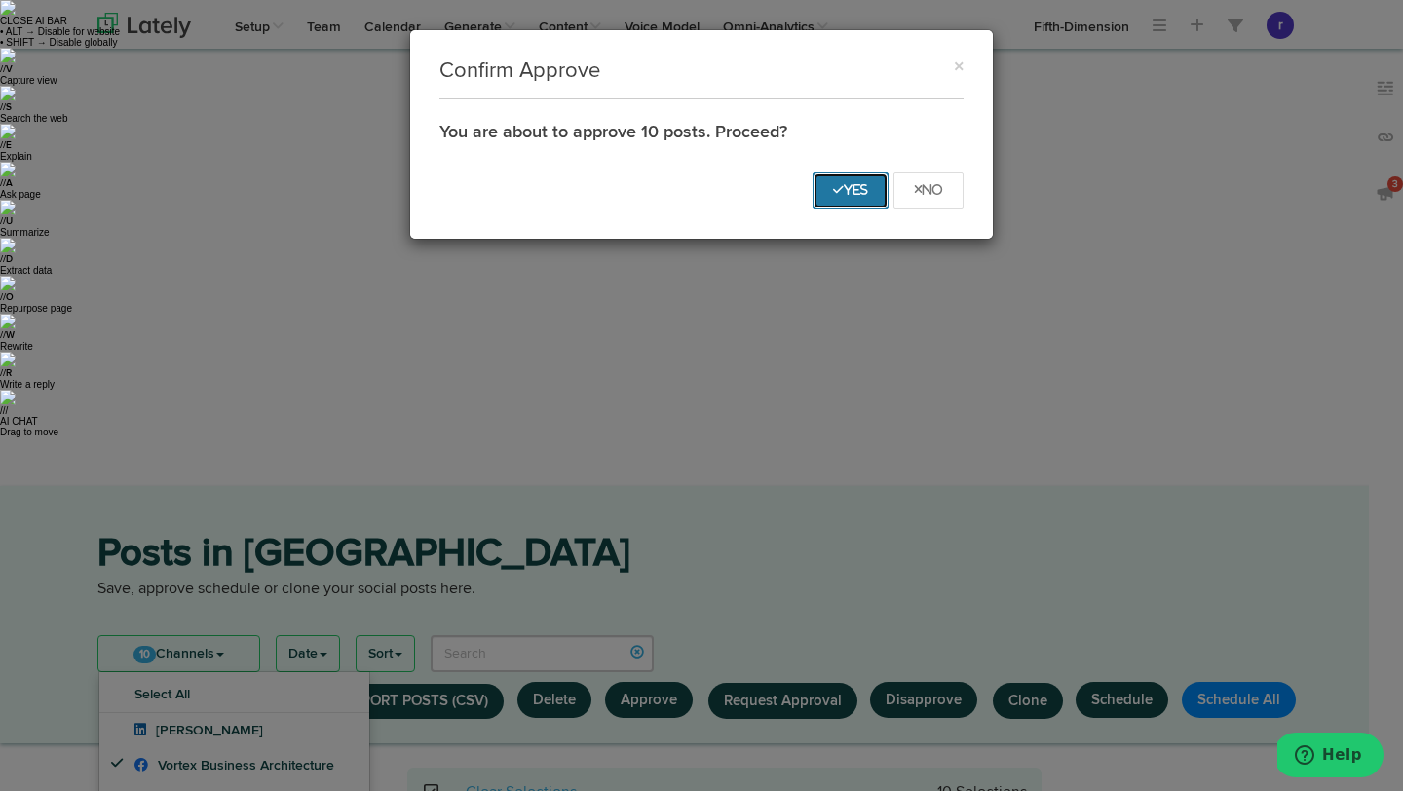
click at [879, 195] on button "Yes" at bounding box center [850, 190] width 76 height 37
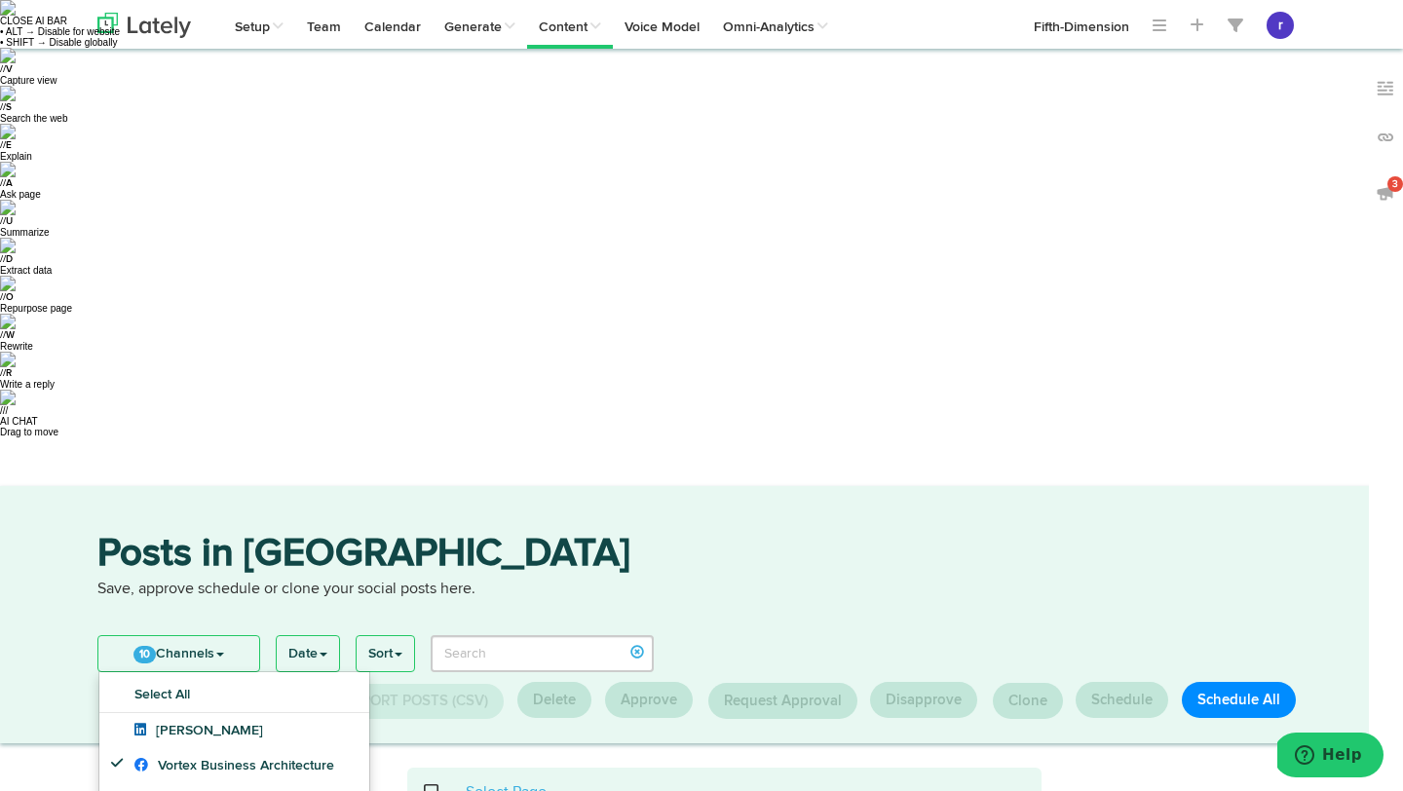
click at [422, 782] on div "Select Page" at bounding box center [725, 793] width 606 height 22
click at [427, 782] on div "Select page Select Page" at bounding box center [725, 793] width 606 height 22
click at [434, 790] on span at bounding box center [442, 792] width 40 height 1
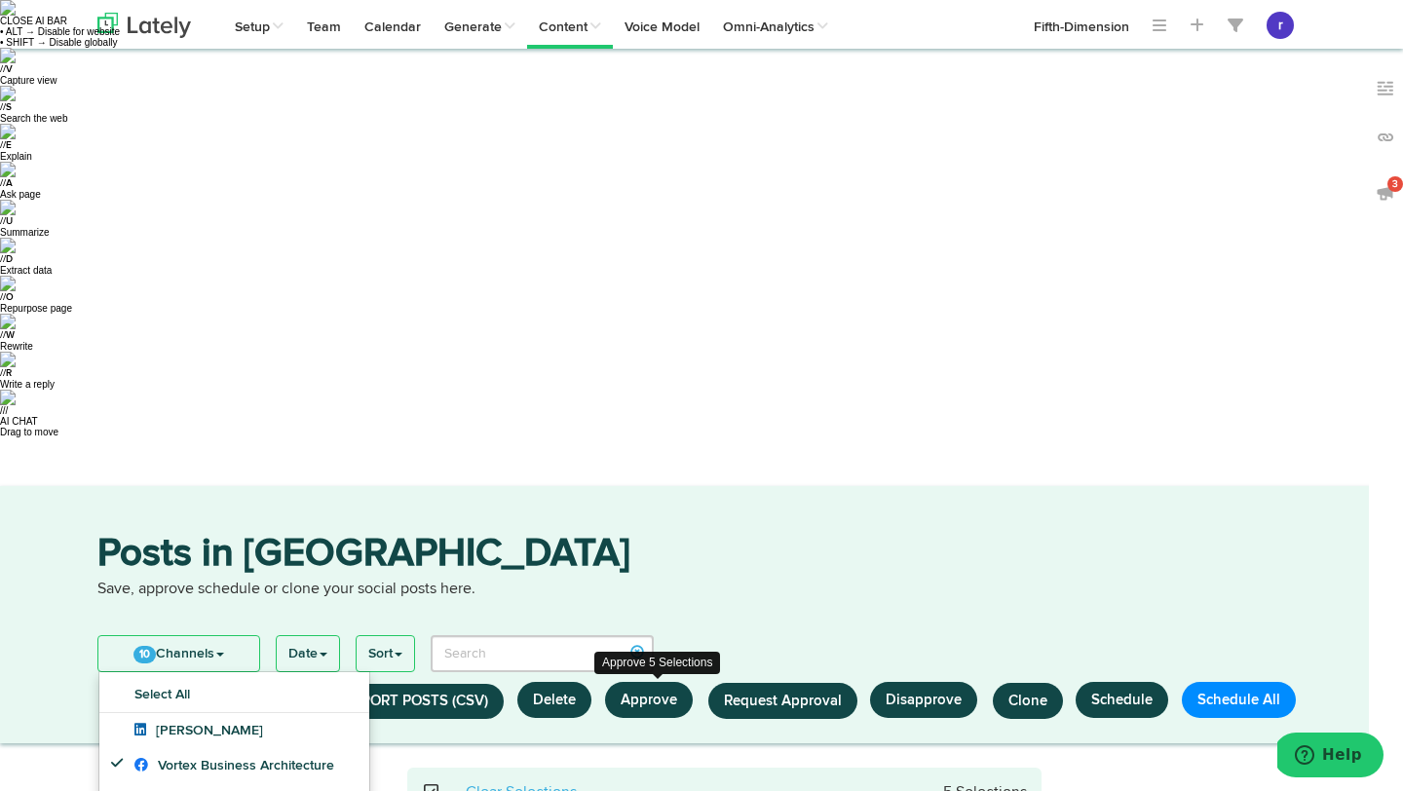
click at [681, 682] on button "Approve" at bounding box center [649, 700] width 88 height 36
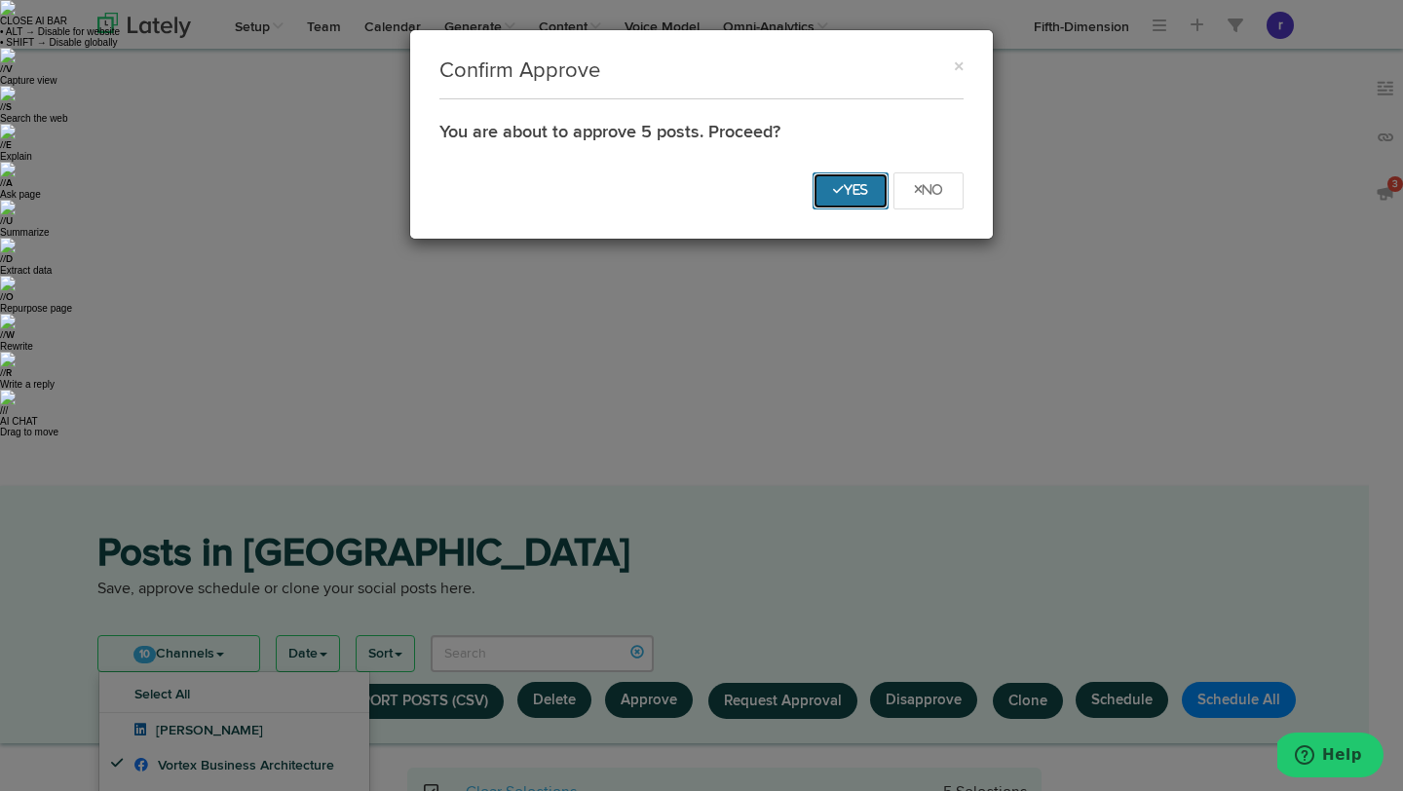
click at [839, 195] on icon "Yes" at bounding box center [850, 190] width 35 height 12
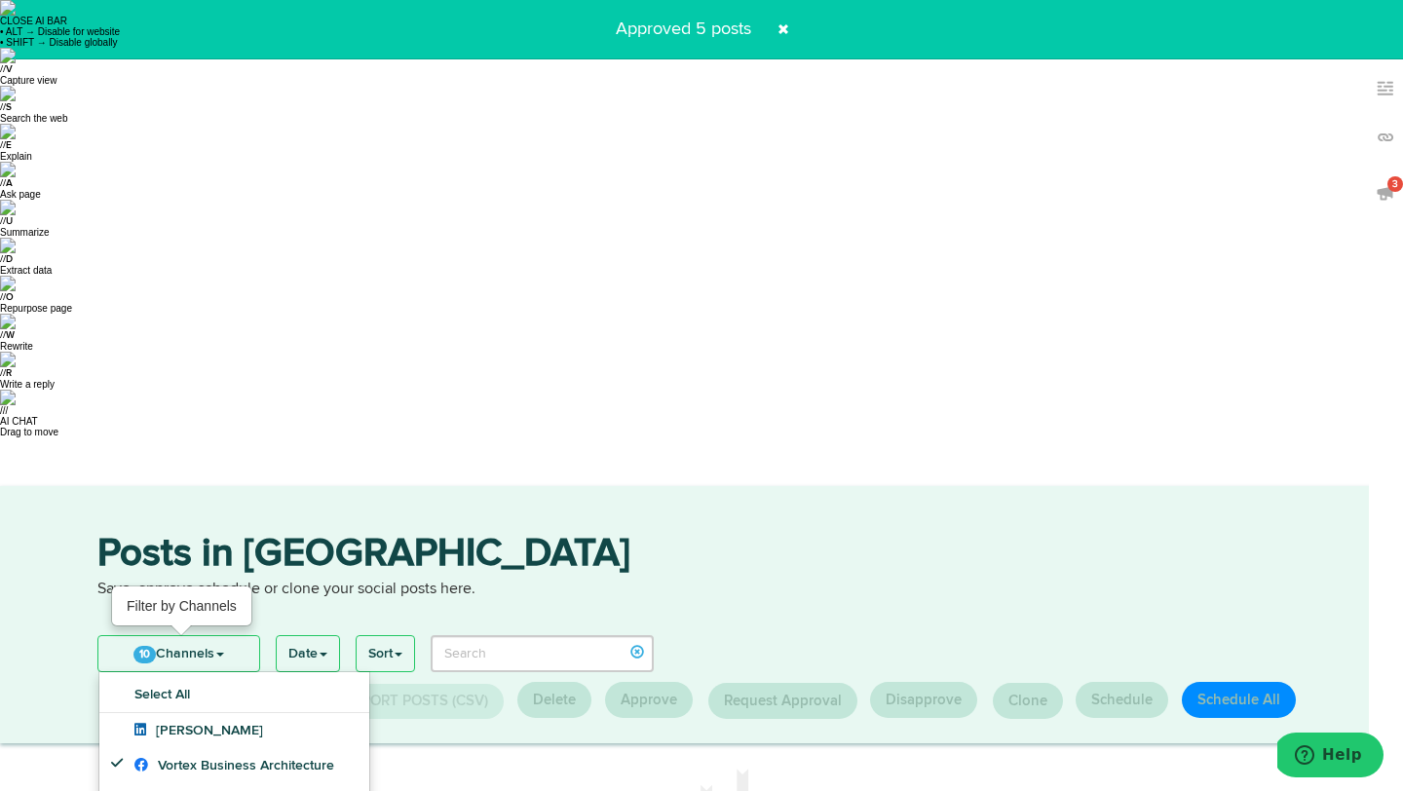
click at [206, 636] on link "10 Channels" at bounding box center [178, 653] width 161 height 35
